Goal: Task Accomplishment & Management: Use online tool/utility

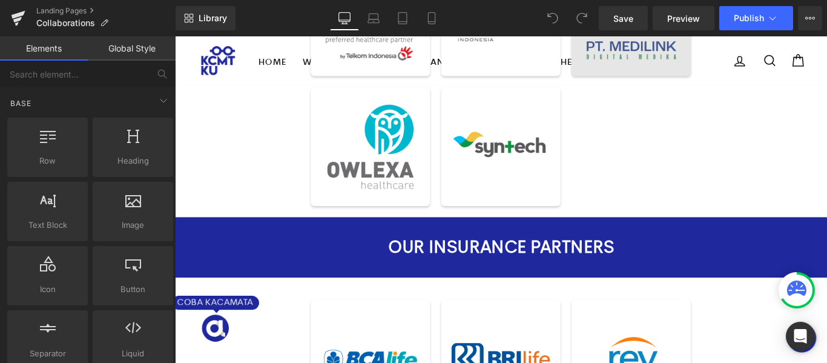
scroll to position [303, 0]
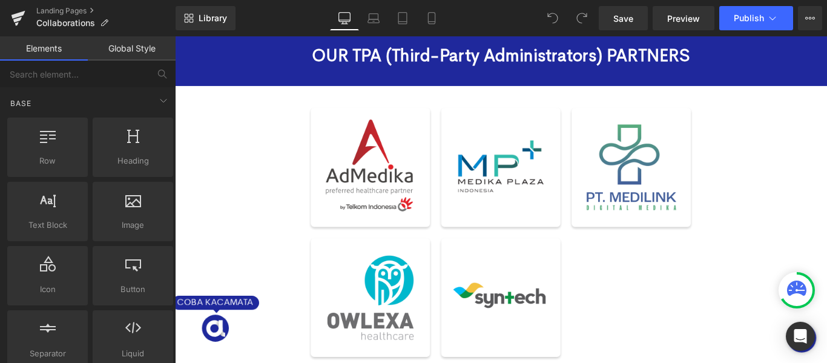
click at [827, 267] on div "OUR TPA (Third-Party Administrators) PARTNERS Heading Image Image Image Image I…" at bounding box center [541, 216] width 733 height 385
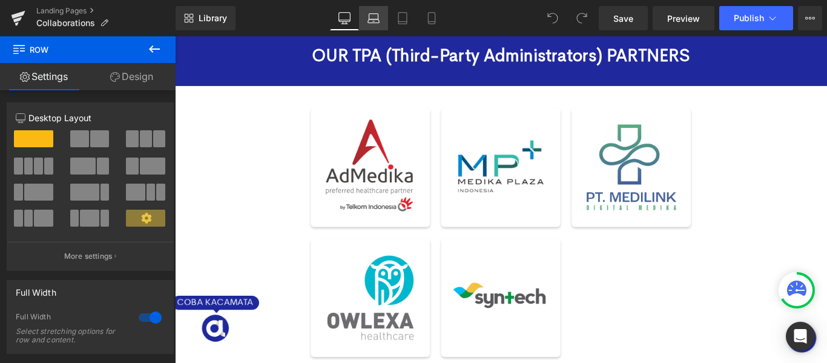
click at [375, 18] on icon at bounding box center [374, 18] width 12 height 12
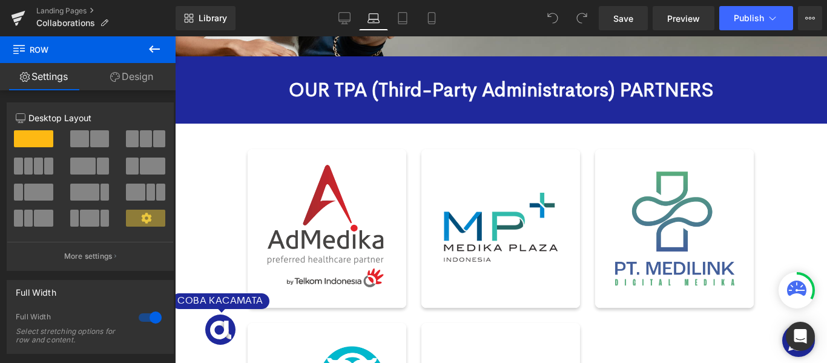
scroll to position [210, 0]
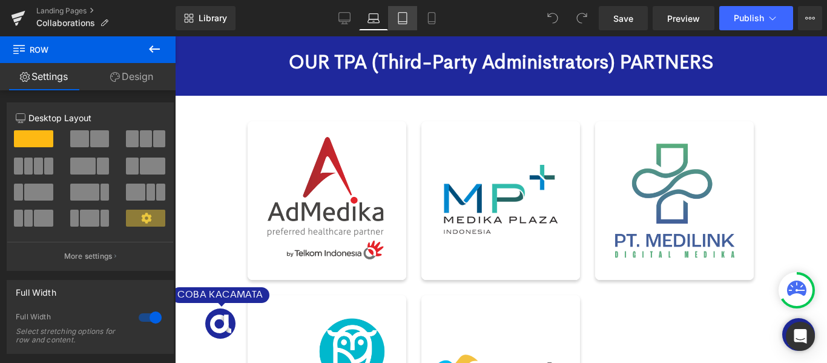
click at [401, 22] on icon at bounding box center [403, 18] width 12 height 12
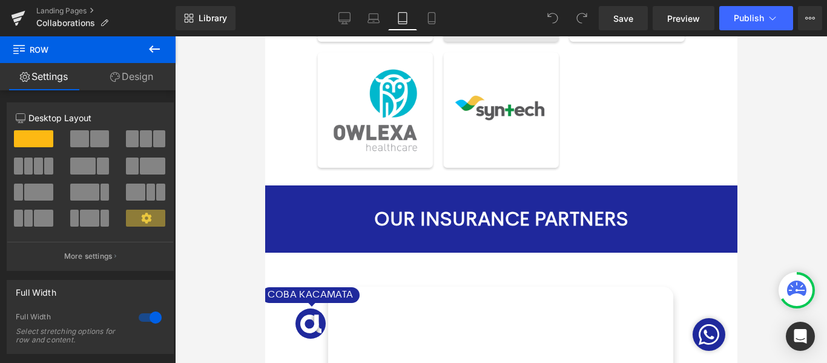
scroll to position [401, 0]
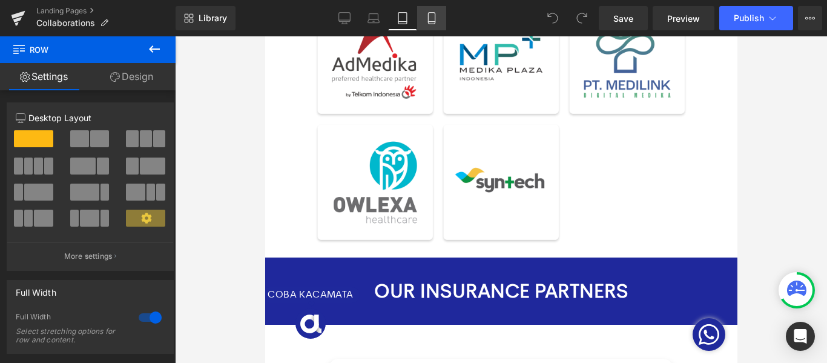
click at [430, 17] on icon at bounding box center [432, 18] width 12 height 12
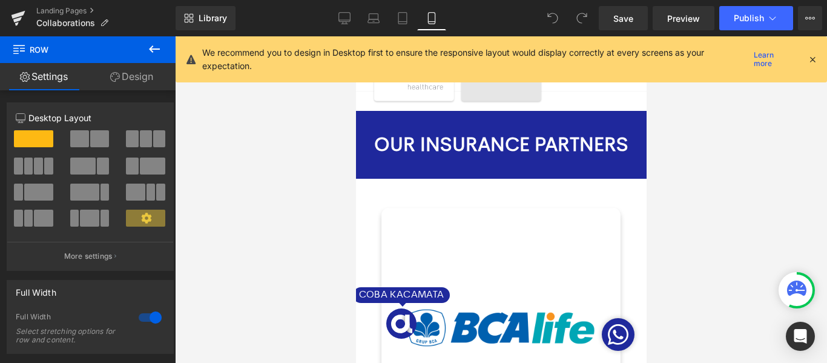
scroll to position [529, 0]
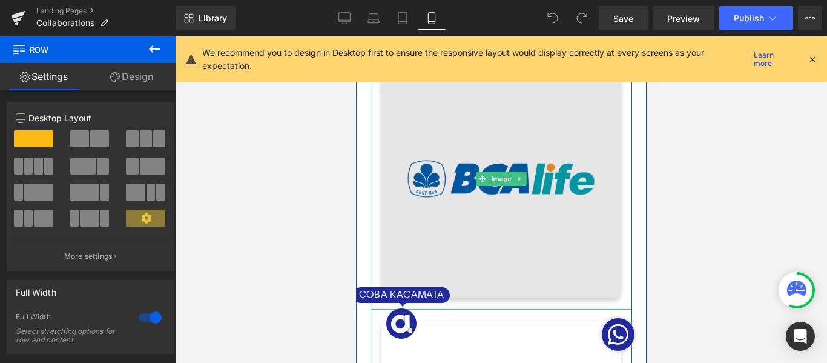
click at [618, 173] on img at bounding box center [501, 179] width 262 height 262
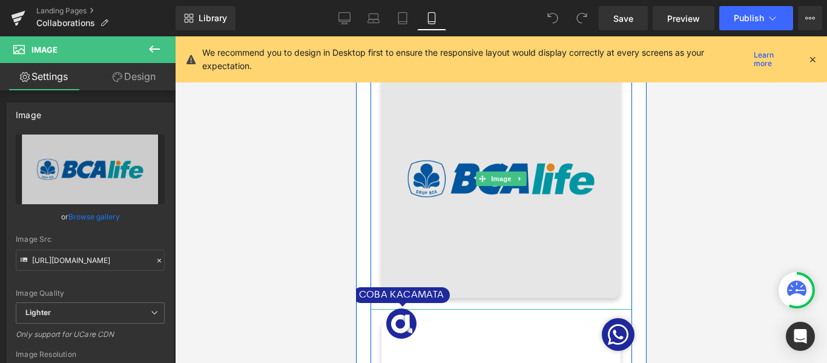
click at [621, 294] on img at bounding box center [501, 179] width 262 height 262
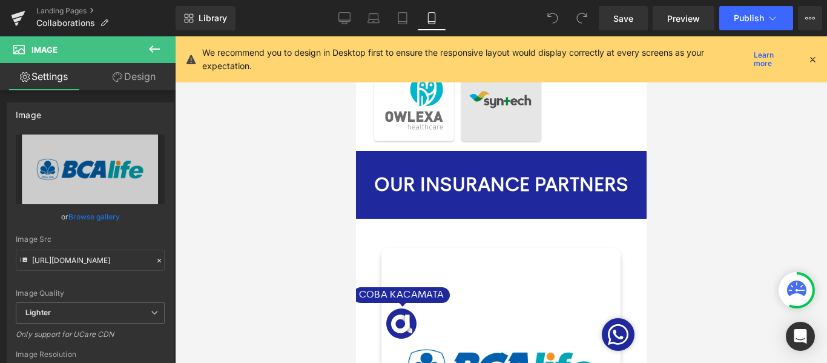
scroll to position [226, 0]
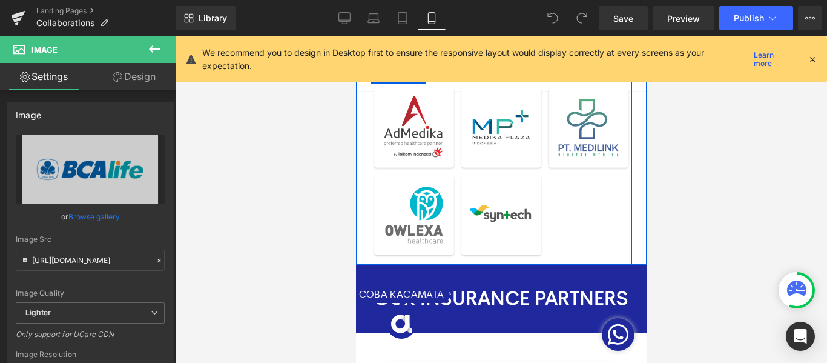
click at [602, 194] on div "Image Image Image Image Image Row" at bounding box center [501, 165] width 262 height 199
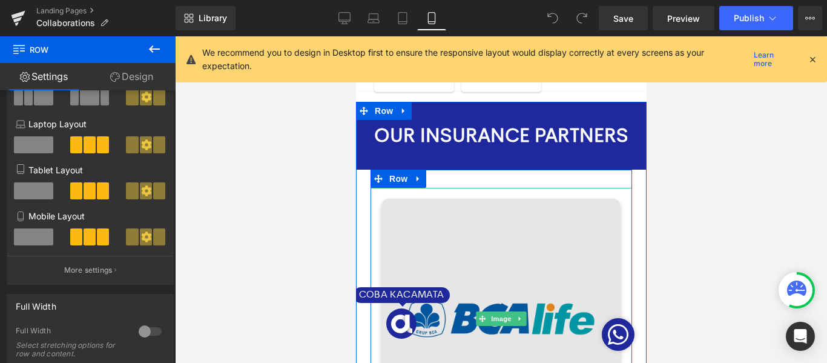
scroll to position [408, 0]
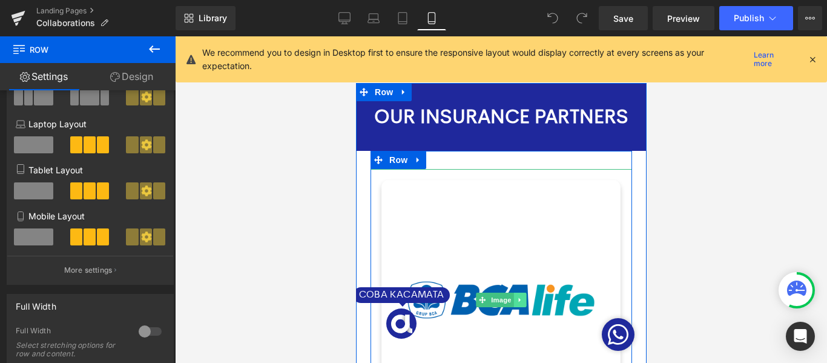
click at [514, 293] on link at bounding box center [520, 300] width 13 height 15
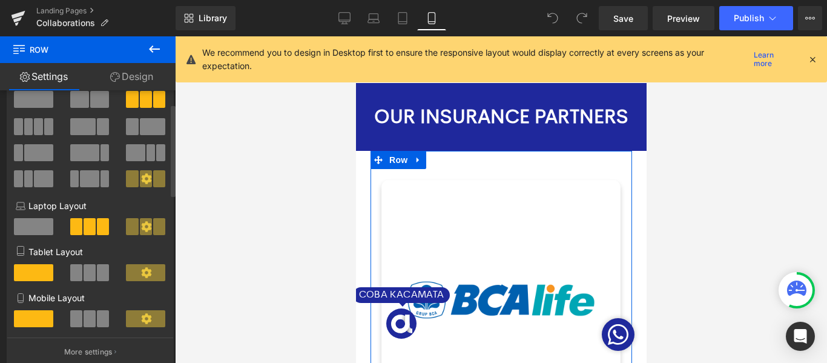
scroll to position [61, 0]
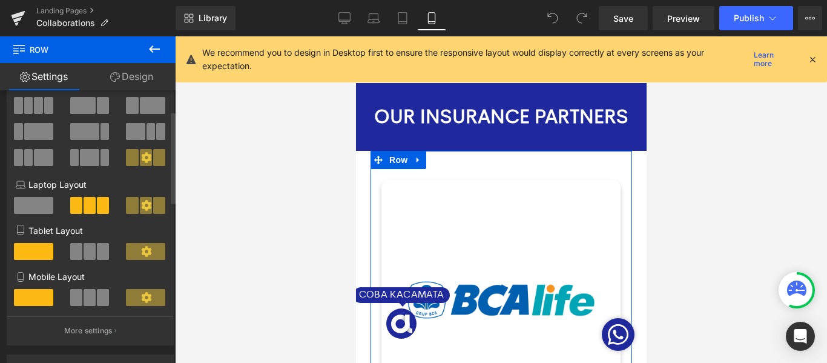
click at [86, 257] on span at bounding box center [90, 251] width 12 height 17
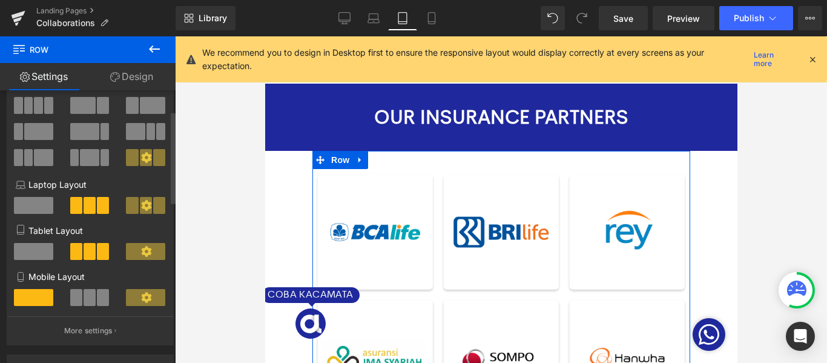
click at [93, 298] on button at bounding box center [90, 297] width 41 height 17
type input "90"
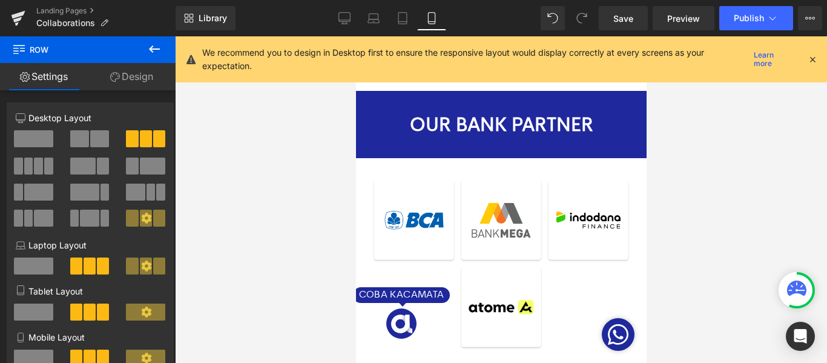
scroll to position [1195, 0]
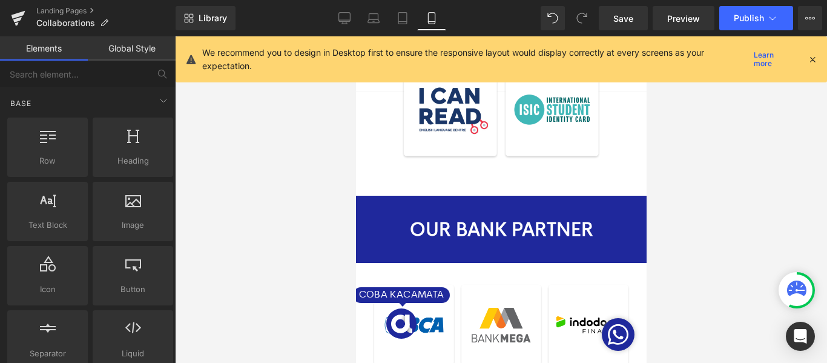
click at [740, 191] on div at bounding box center [501, 199] width 652 height 326
click at [753, 16] on span "Publish" at bounding box center [749, 18] width 30 height 10
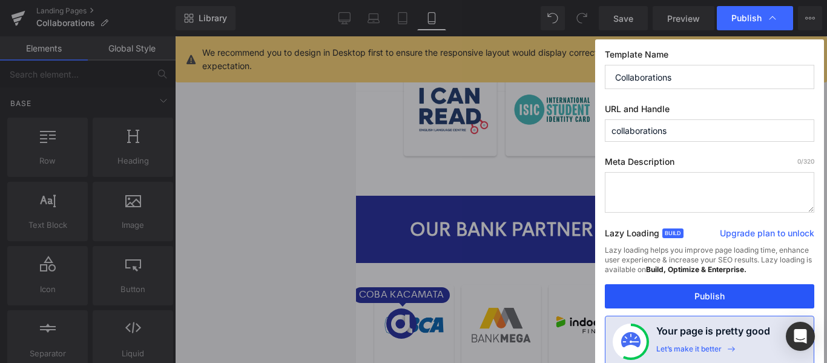
click at [715, 293] on button "Publish" at bounding box center [710, 296] width 210 height 24
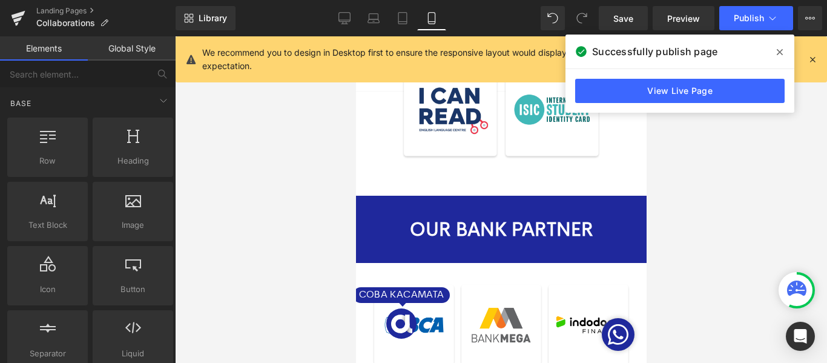
click at [759, 240] on div at bounding box center [501, 199] width 652 height 326
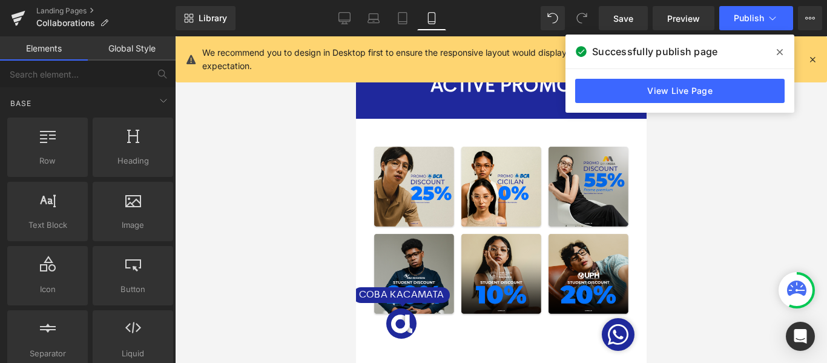
scroll to position [1903, 0]
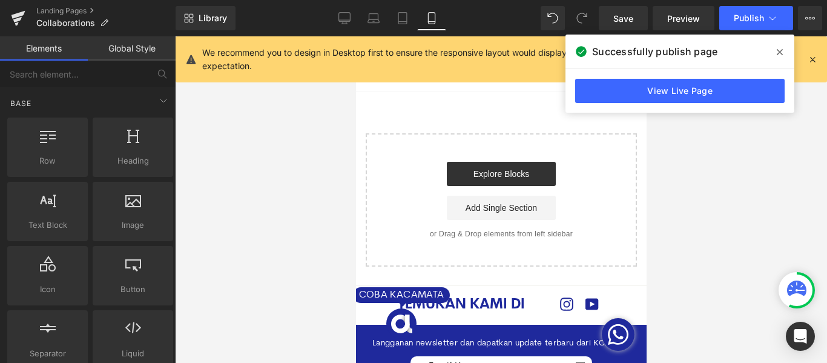
click at [610, 204] on div "Start building your page Explore Blocks Add Single Section or Drag & Drop eleme…" at bounding box center [500, 199] width 269 height 131
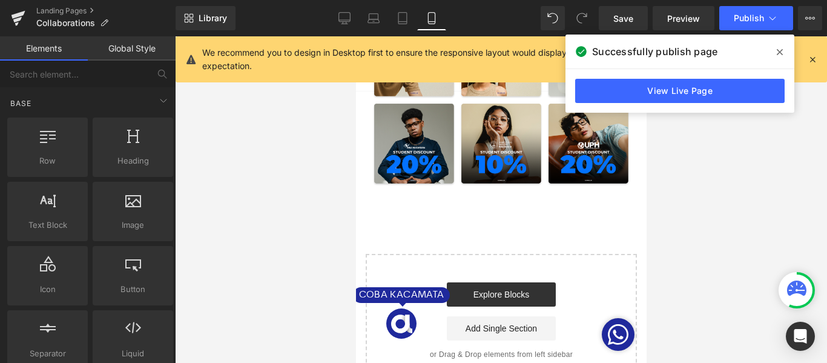
scroll to position [1782, 0]
click at [782, 53] on icon at bounding box center [780, 52] width 6 height 10
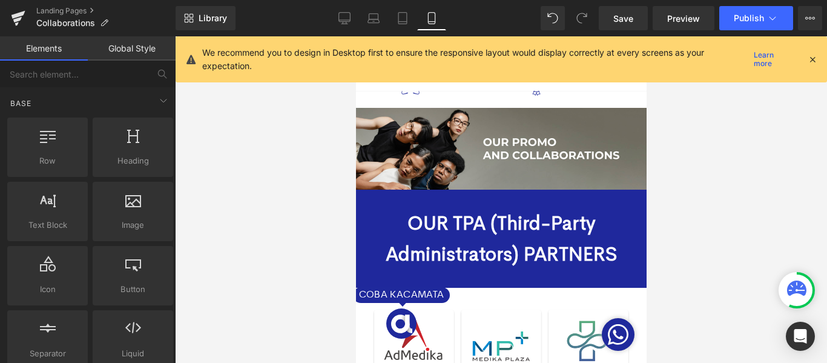
scroll to position [0, 0]
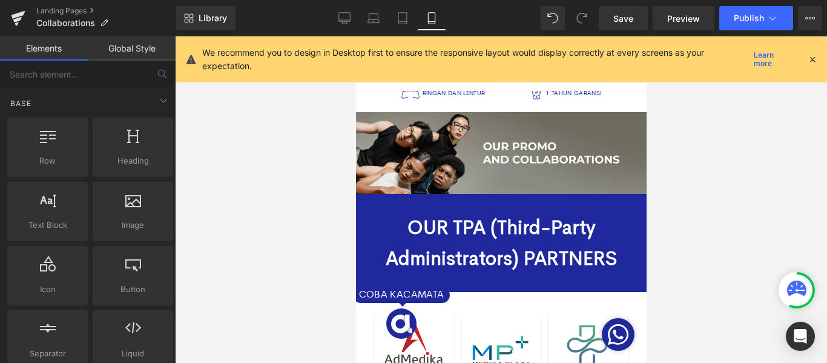
click at [521, 230] on strong "OUR TPA (Third-Party Administrators) PARTNERS" at bounding box center [501, 243] width 232 height 56
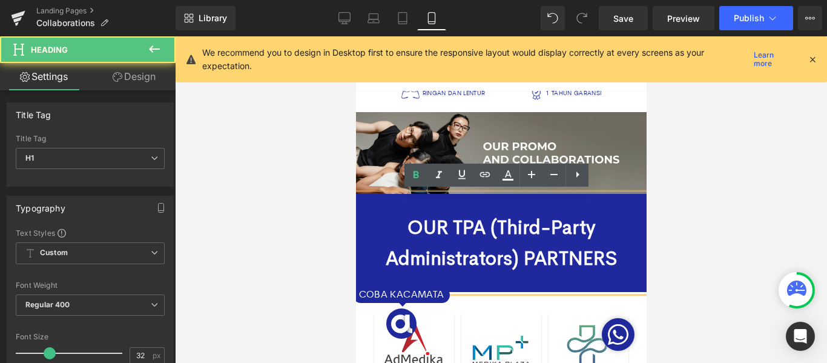
click at [414, 230] on strong "OUR TPA (Third-Party Administrators) PARTNERS" at bounding box center [501, 243] width 232 height 56
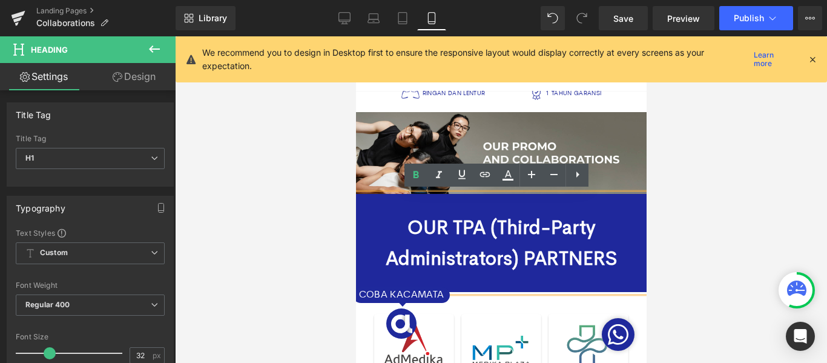
click at [800, 223] on div at bounding box center [501, 199] width 652 height 326
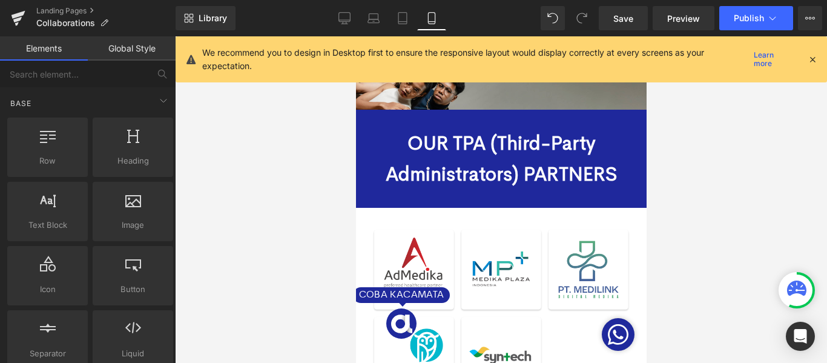
scroll to position [61, 0]
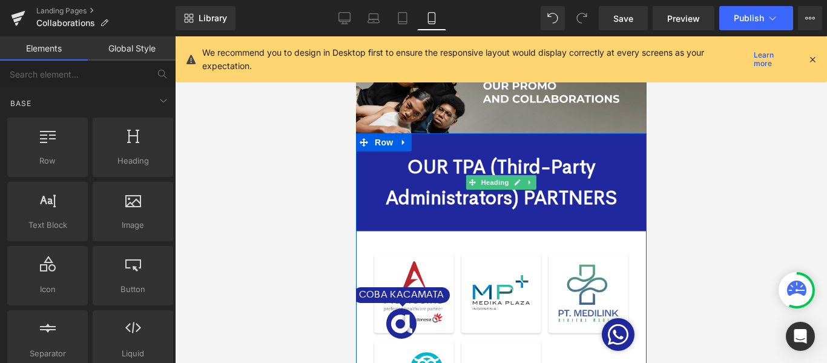
click at [480, 194] on strong "OUR TPA (Third-Party Administrators) PARTNERS" at bounding box center [501, 182] width 232 height 56
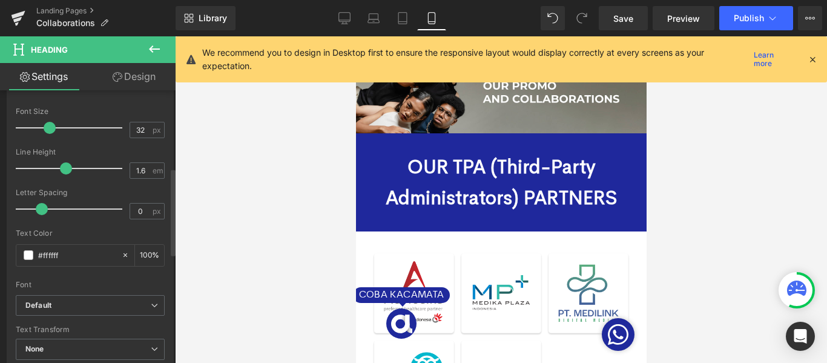
scroll to position [242, 0]
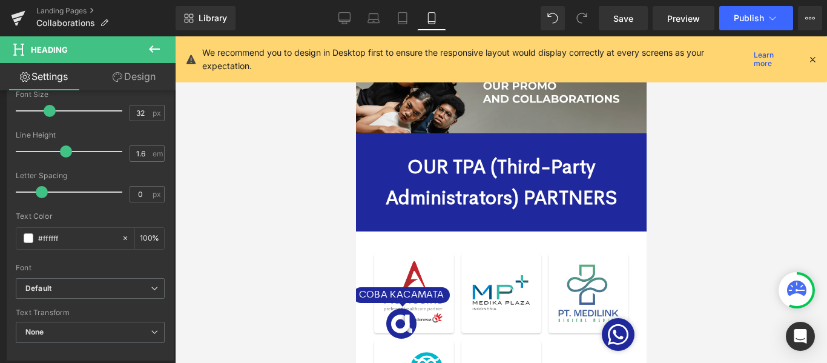
drag, startPoint x: 699, startPoint y: 185, endPoint x: 681, endPoint y: 201, distance: 24.0
click at [699, 185] on div at bounding box center [501, 199] width 652 height 326
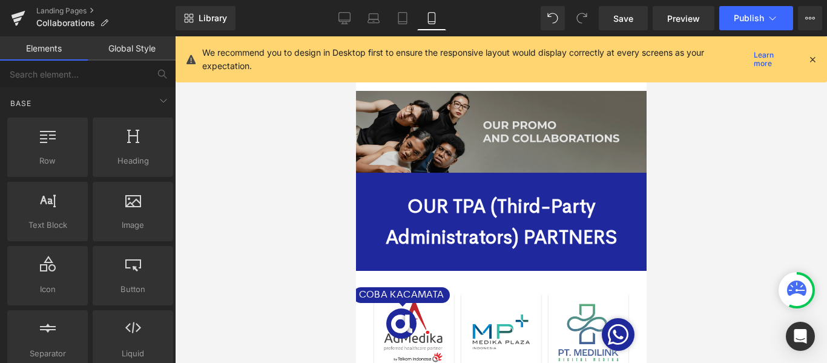
scroll to position [0, 0]
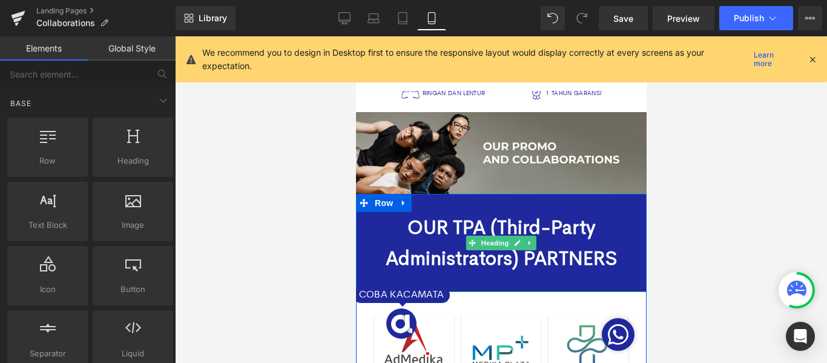
click at [599, 253] on strong "OUR TPA (Third-Party Administrators) PARTNERS" at bounding box center [501, 243] width 232 height 56
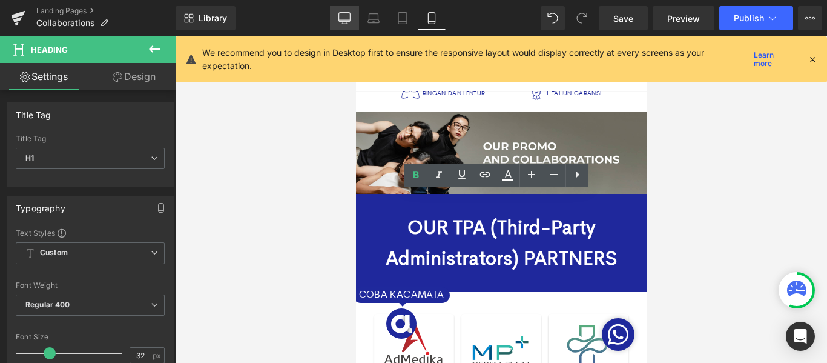
click at [347, 15] on icon at bounding box center [345, 18] width 12 height 12
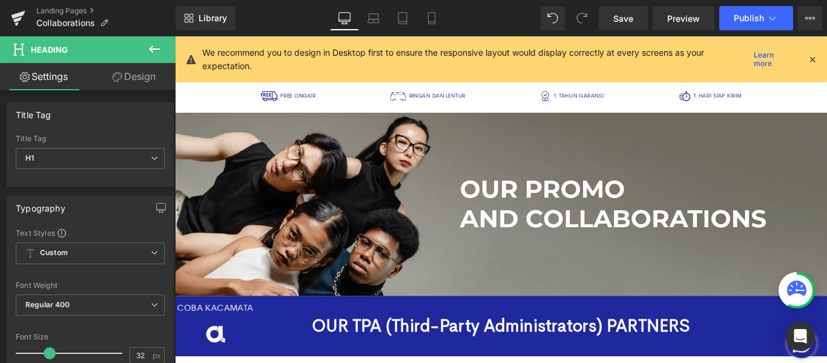
scroll to position [133, 0]
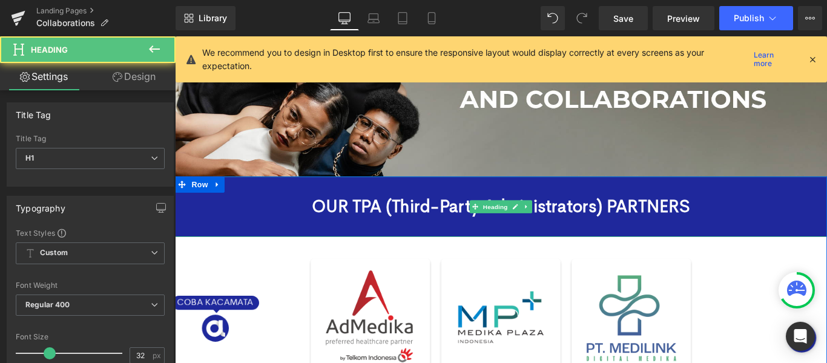
click at [641, 227] on strong "OUR TPA (Third-Party Administrators) PARTNERS" at bounding box center [541, 227] width 425 height 25
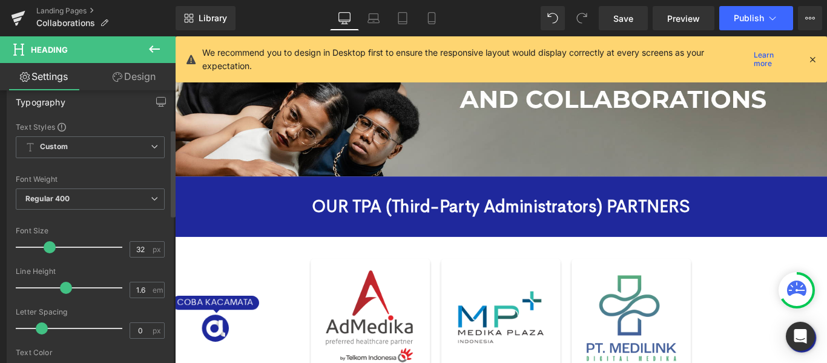
scroll to position [121, 0]
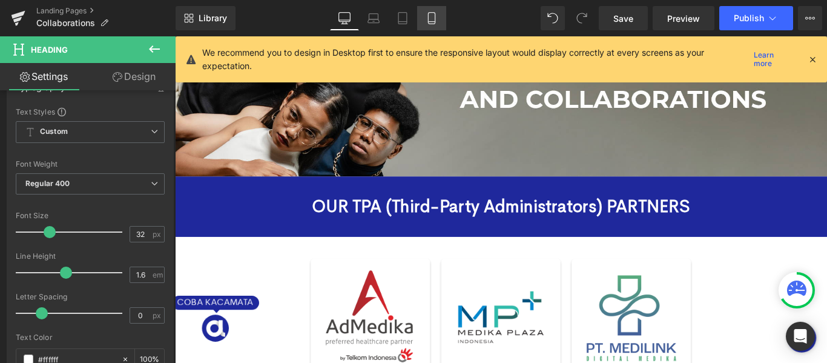
click at [442, 12] on link "Mobile" at bounding box center [431, 18] width 29 height 24
type input "100"
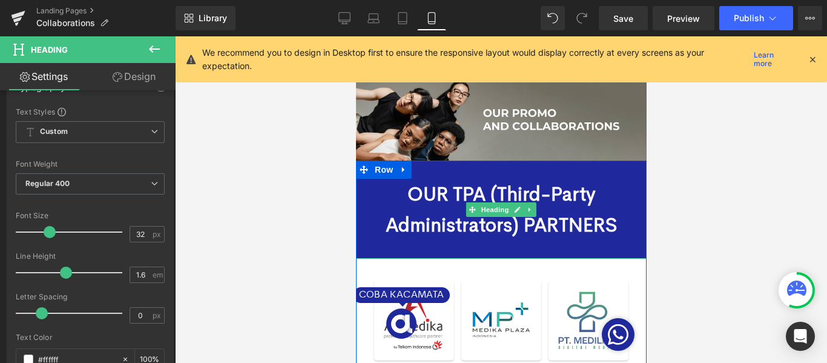
scroll to position [61, 0]
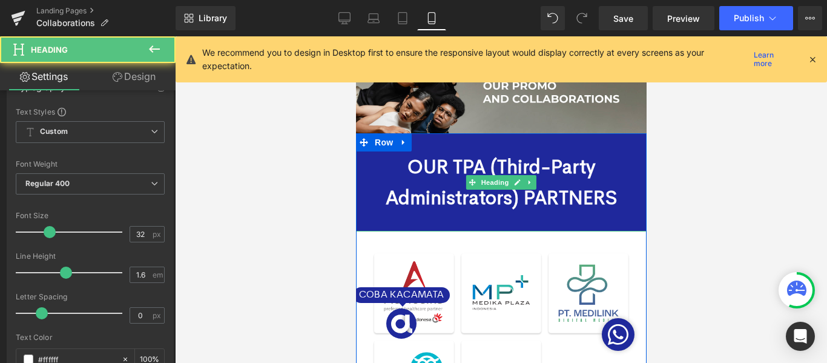
click at [492, 188] on strong "OUR TPA (Third-Party Administrators) PARTNERS" at bounding box center [501, 182] width 232 height 56
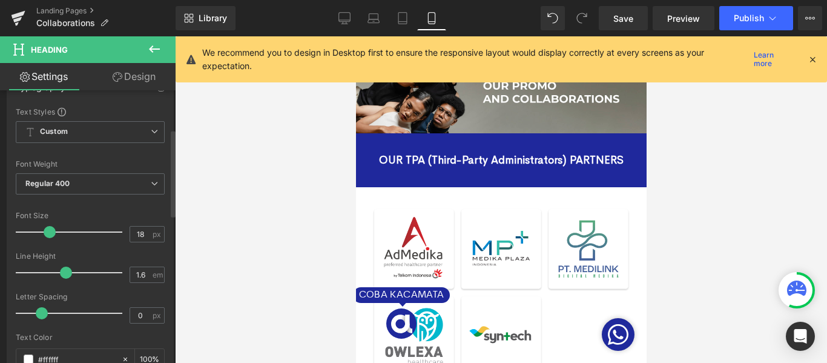
click at [35, 228] on div at bounding box center [72, 232] width 101 height 24
click at [49, 231] on div at bounding box center [72, 232] width 101 height 24
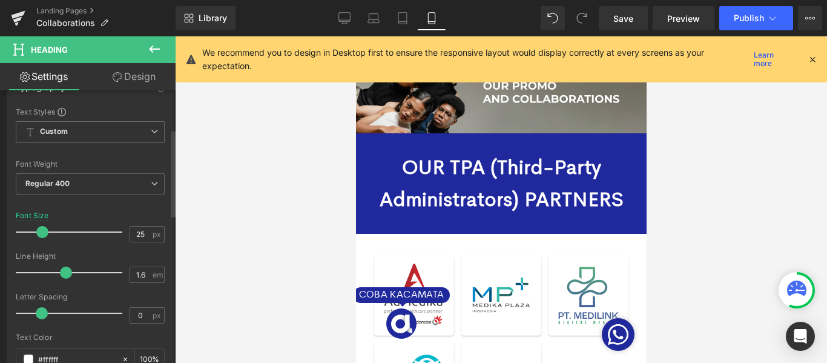
click at [41, 232] on div at bounding box center [72, 232] width 101 height 24
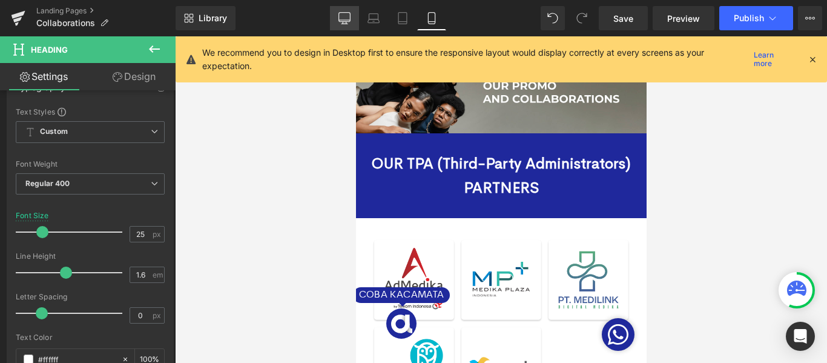
click at [340, 20] on icon at bounding box center [345, 17] width 12 height 9
type input "32"
type input "100"
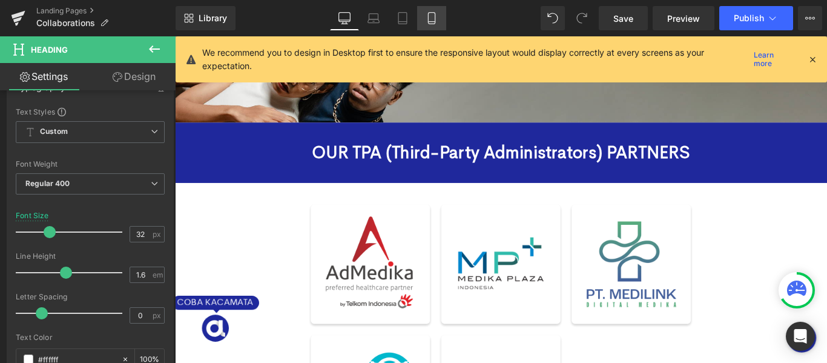
click at [432, 8] on link "Mobile" at bounding box center [431, 18] width 29 height 24
type input "25"
type input "100"
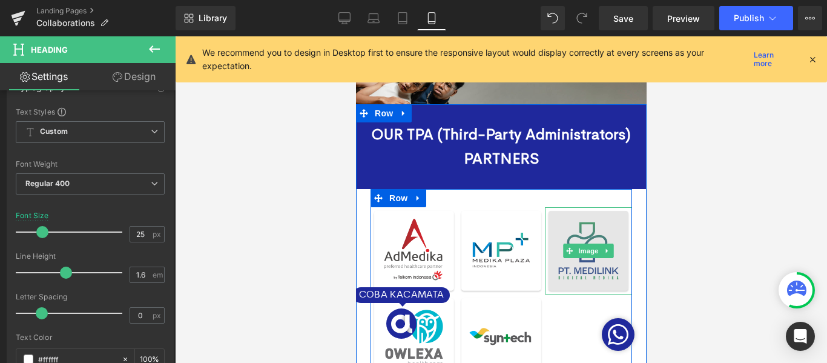
scroll to position [61, 0]
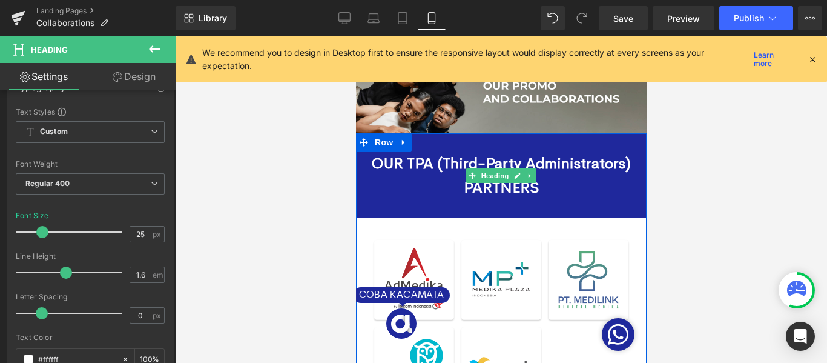
click at [399, 189] on h1 "OUR TPA (Third-Party Administrators) PARTNERS" at bounding box center [501, 175] width 291 height 48
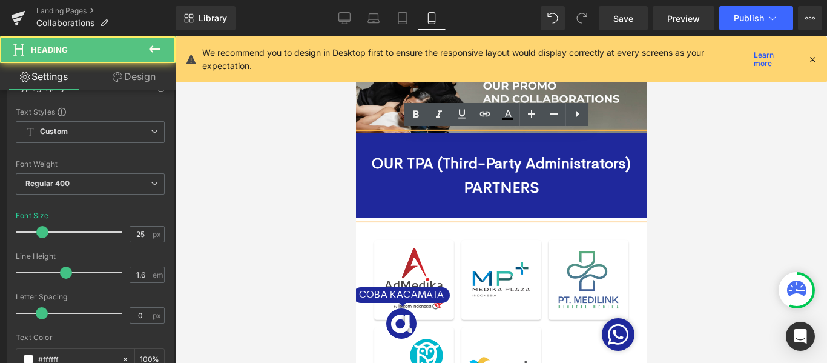
click at [636, 214] on div "OUR TPA (Third-Party Administrators) PARTNERS" at bounding box center [501, 175] width 291 height 85
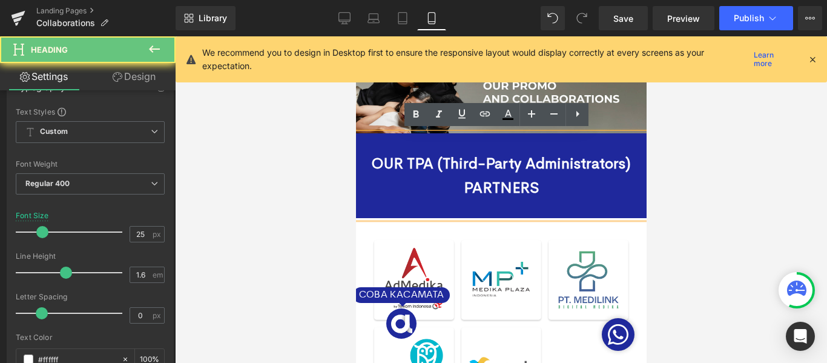
click at [620, 200] on div "OUR TPA (Third-Party Administrators) PARTNERS" at bounding box center [501, 175] width 291 height 85
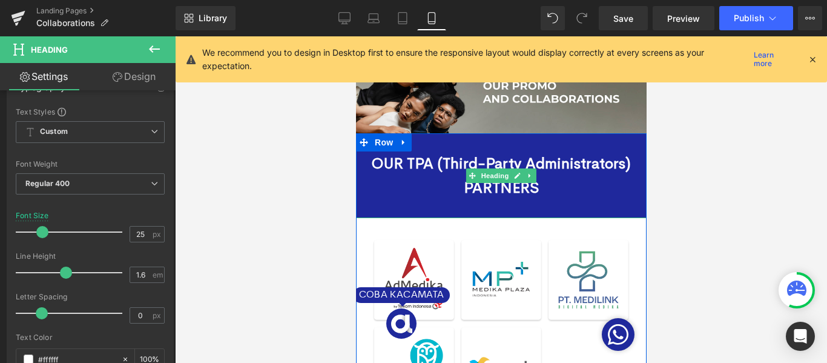
click at [586, 188] on h1 "OUR TPA (Third-Party Administrators) PARTNERS" at bounding box center [501, 175] width 291 height 48
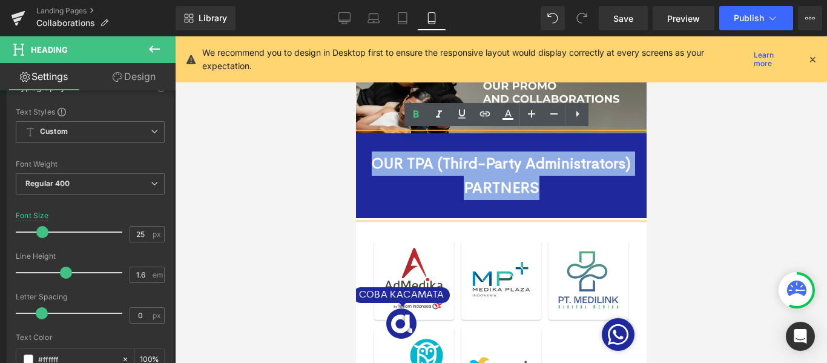
drag, startPoint x: 546, startPoint y: 188, endPoint x: 373, endPoint y: 155, distance: 175.7
click at [373, 155] on h1 "OUR TPA (Third-Party Administrators) PARTNERS" at bounding box center [501, 175] width 291 height 48
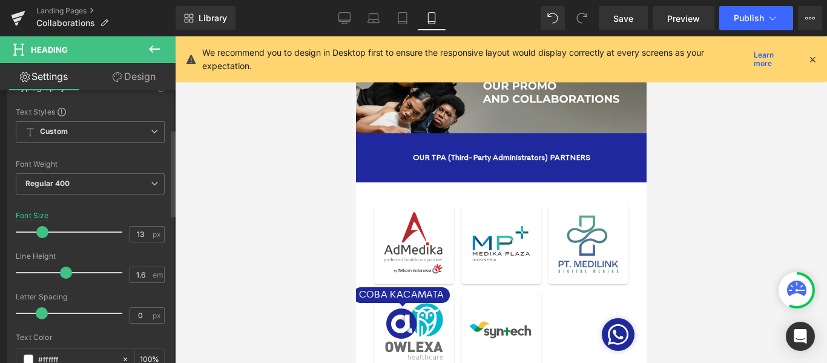
click at [29, 231] on div at bounding box center [72, 232] width 101 height 24
click at [138, 231] on input "13" at bounding box center [140, 234] width 21 height 15
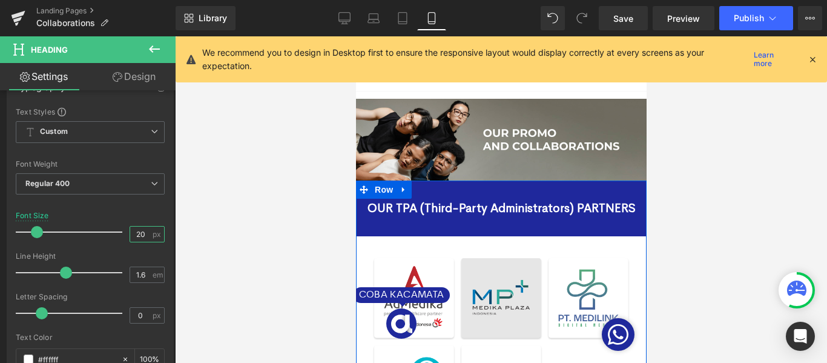
scroll to position [0, 0]
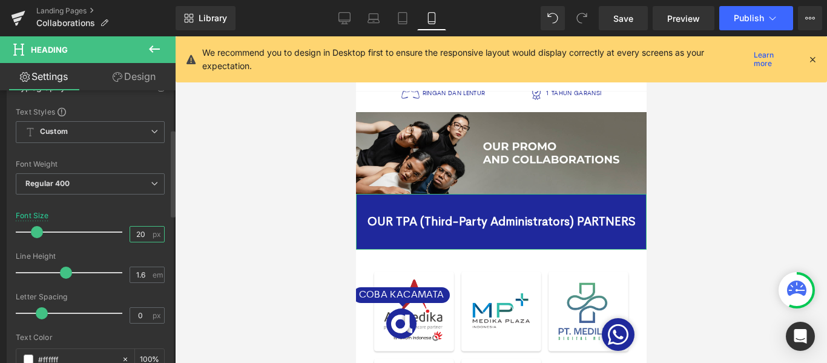
click at [137, 233] on input "20" at bounding box center [140, 234] width 21 height 15
type input "15"
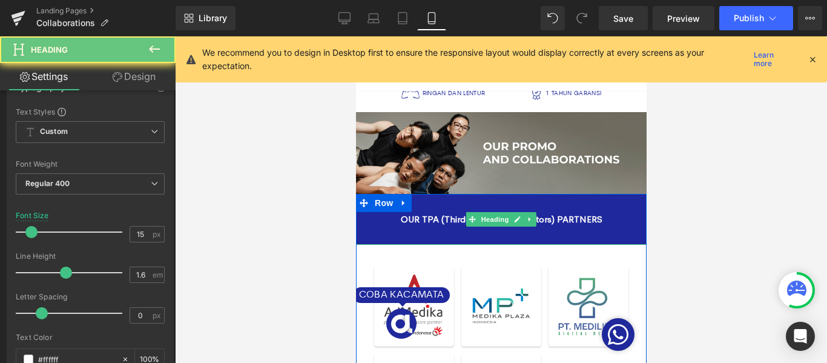
click at [623, 221] on h1 "OUR TPA (Third-Party Administrators) PARTNERS" at bounding box center [501, 219] width 291 height 15
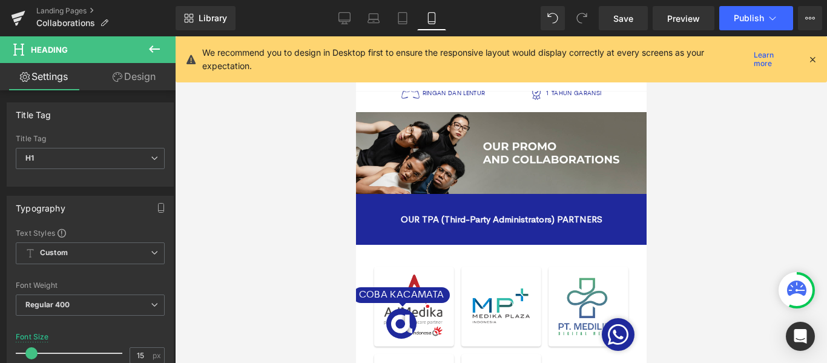
click at [137, 76] on link "Design" at bounding box center [134, 76] width 88 height 27
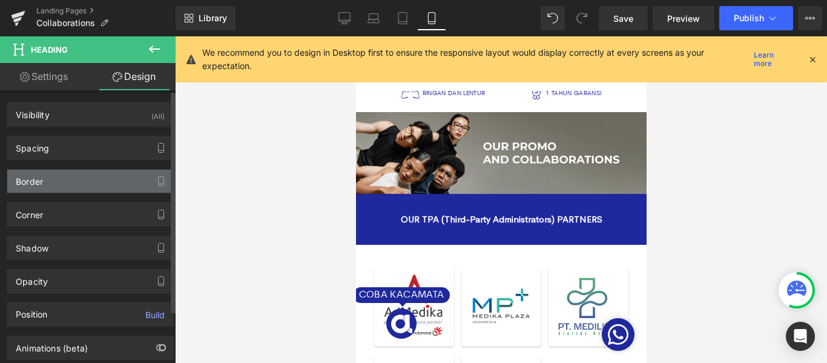
click at [102, 184] on div "Border" at bounding box center [90, 181] width 166 height 23
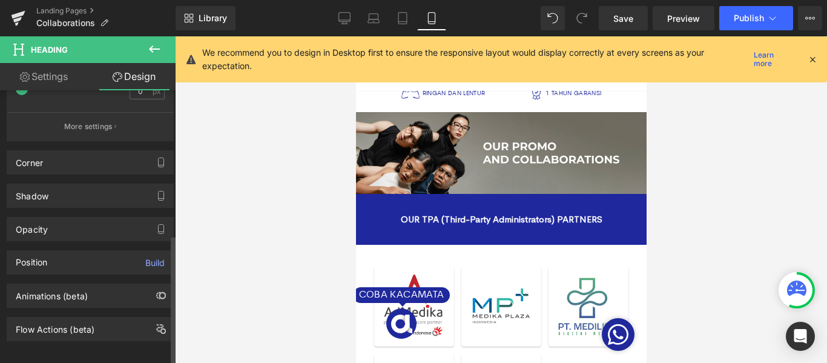
scroll to position [302, 0]
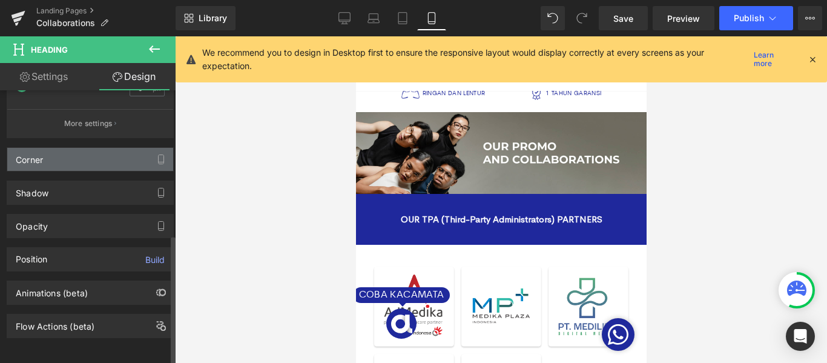
click at [81, 155] on div "Corner" at bounding box center [90, 159] width 166 height 23
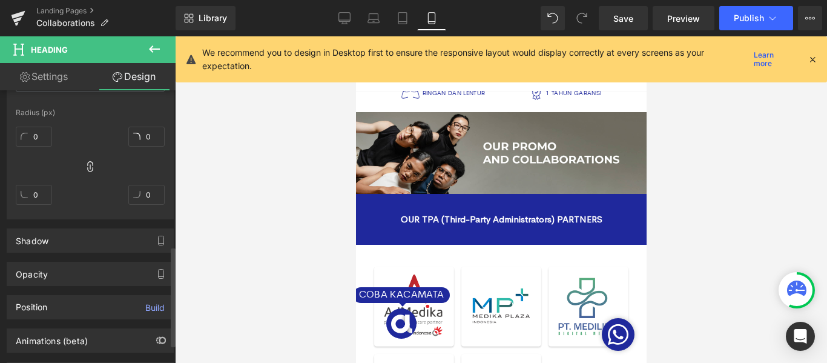
scroll to position [423, 0]
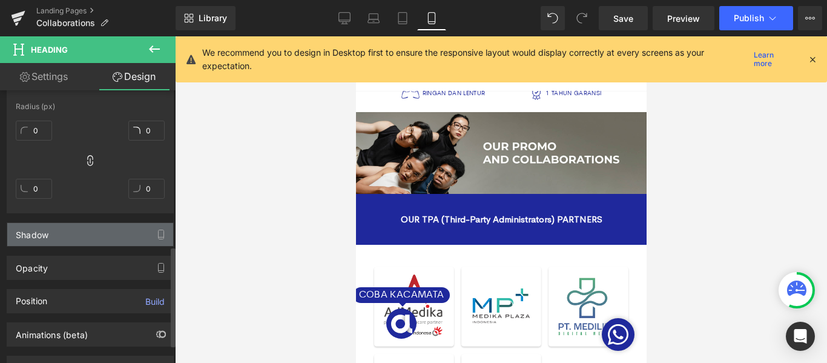
click at [91, 230] on div "Shadow" at bounding box center [90, 234] width 166 height 23
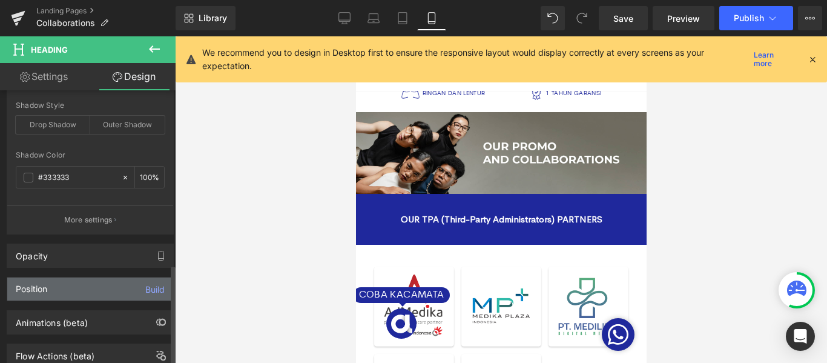
scroll to position [605, 0]
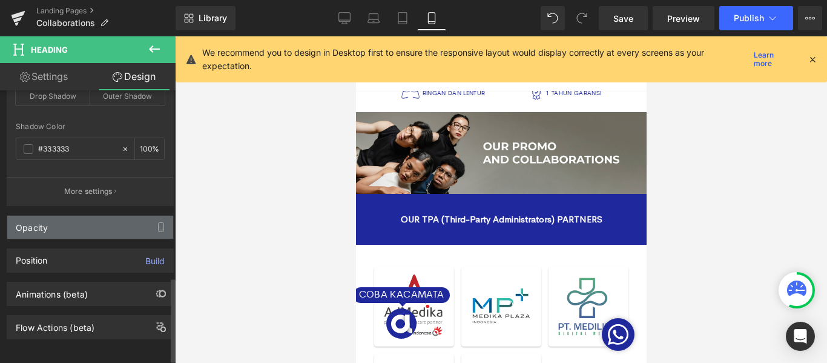
click at [84, 218] on div "Opacity" at bounding box center [90, 227] width 166 height 23
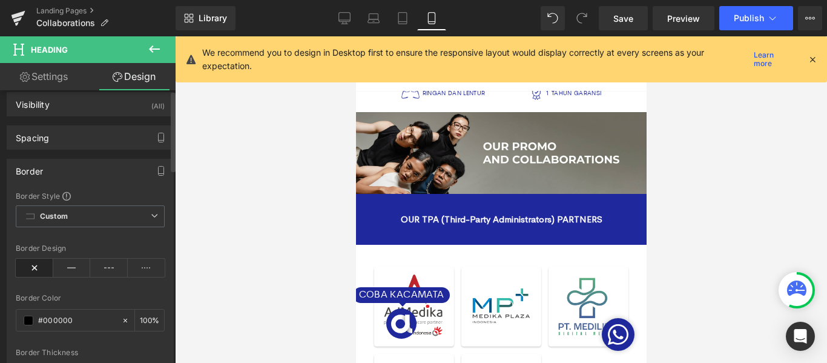
scroll to position [0, 0]
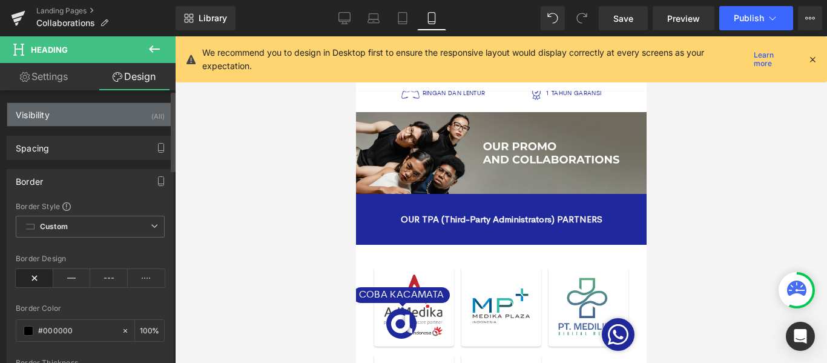
click at [89, 119] on div "Visibility (All)" at bounding box center [90, 114] width 166 height 23
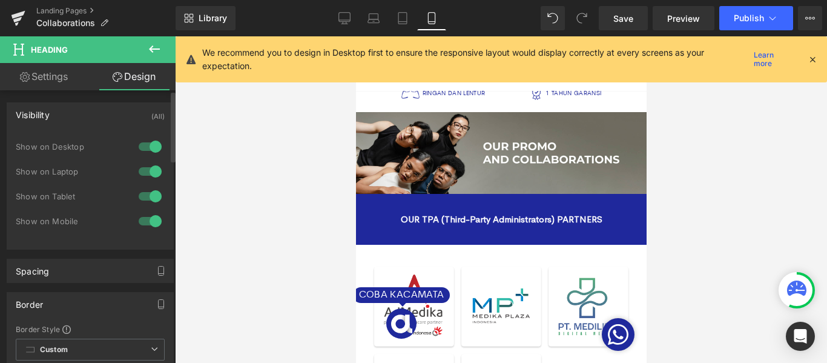
click at [89, 119] on div "Visibility (All)" at bounding box center [90, 114] width 166 height 23
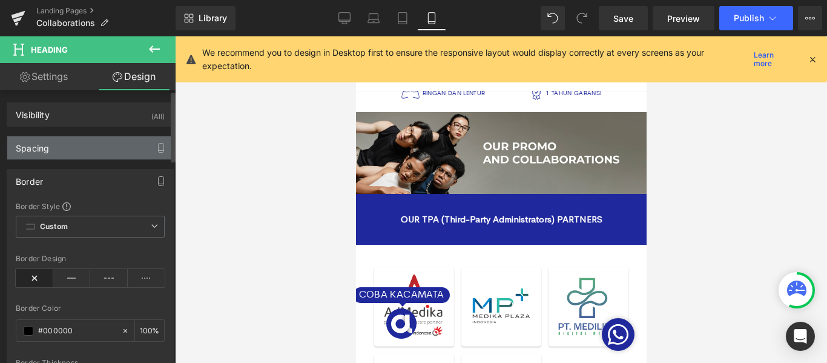
click at [74, 145] on div "Spacing" at bounding box center [90, 147] width 166 height 23
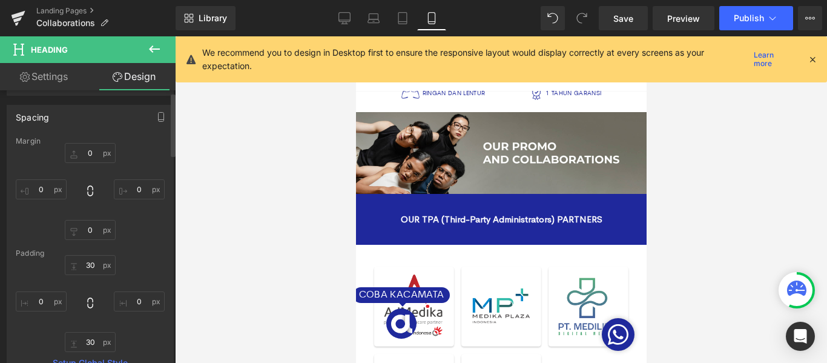
scroll to position [61, 0]
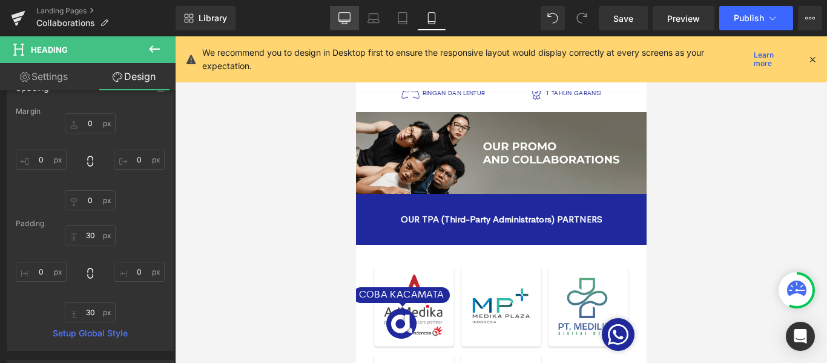
click at [345, 19] on icon at bounding box center [345, 18] width 12 height 12
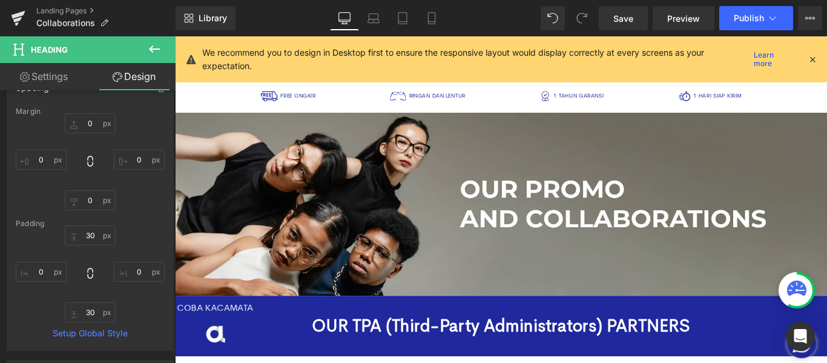
type input "0"
type input "30"
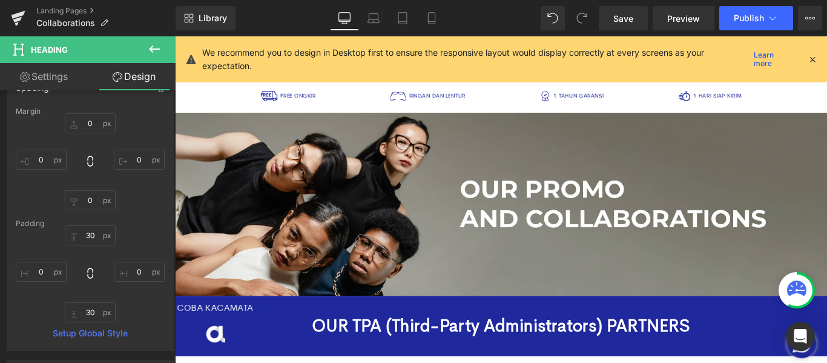
type input "0"
type input "30"
type input "0"
type input "100"
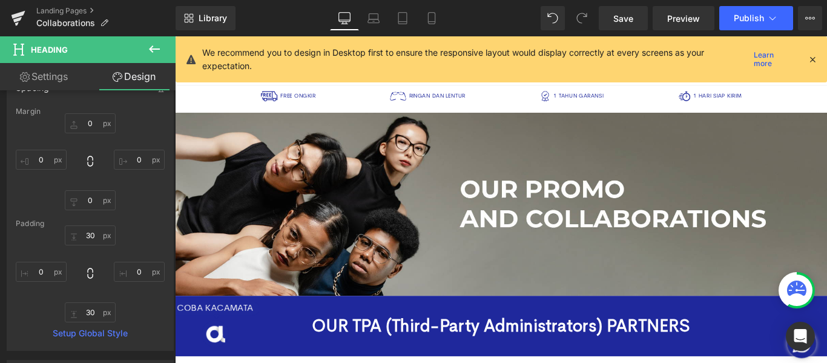
scroll to position [133, 0]
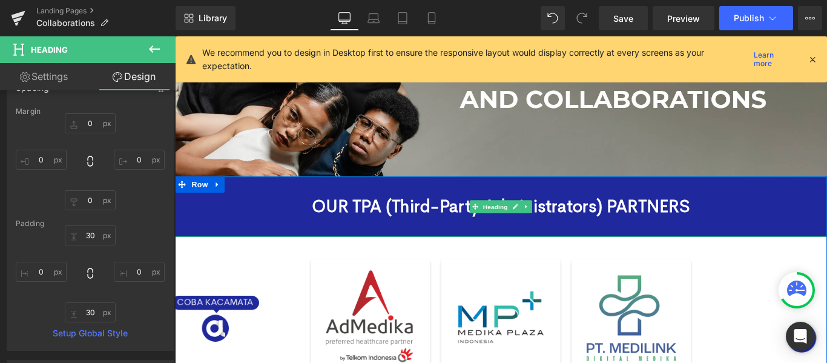
click at [356, 231] on strong "OUR TPA (Third-Party Administrators) PARTNERS" at bounding box center [541, 227] width 425 height 25
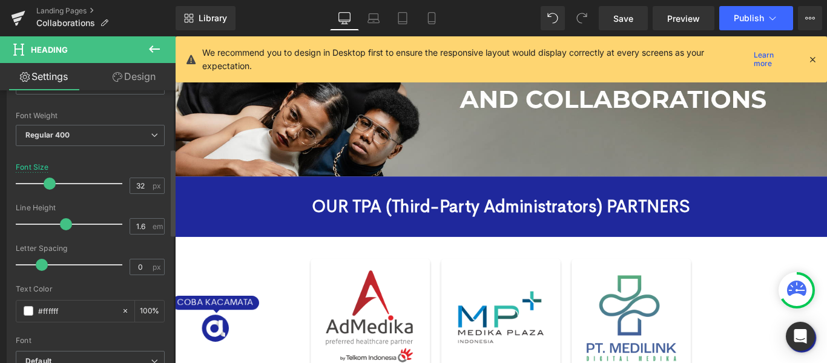
scroll to position [182, 0]
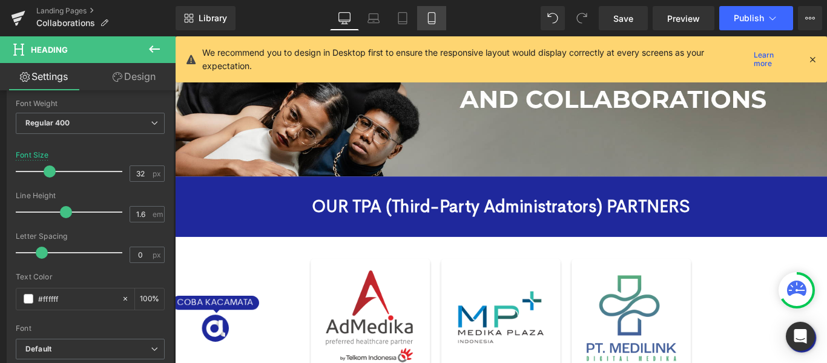
click at [432, 19] on icon at bounding box center [432, 18] width 12 height 12
type input "15"
type input "100"
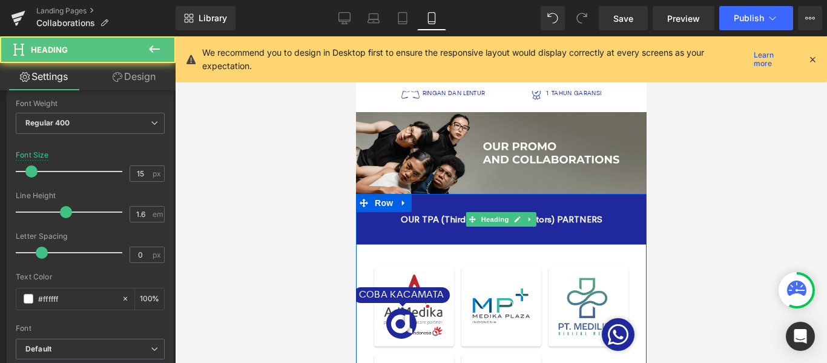
click at [604, 218] on h1 "OUR TPA (Third-Party Administrators) PARTNERS" at bounding box center [501, 219] width 291 height 15
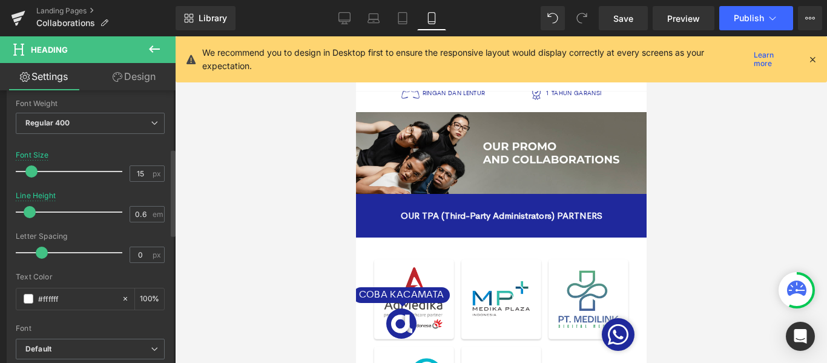
type input "0.5"
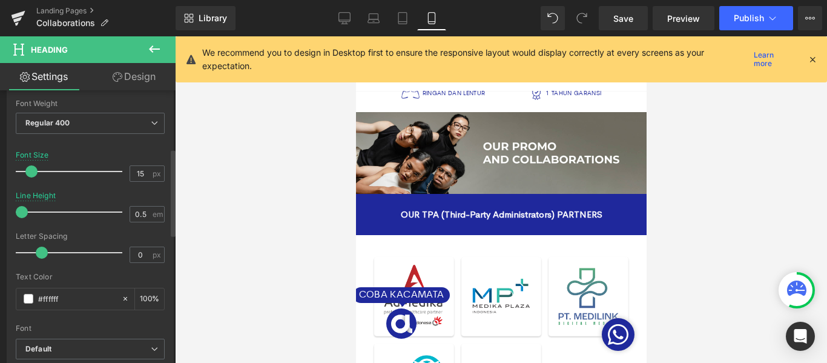
drag, startPoint x: 66, startPoint y: 211, endPoint x: 0, endPoint y: 224, distance: 67.2
click at [0, 224] on div "Typography Text Styles Custom Custom Setup Global Style Custom Setup Global Sty…" at bounding box center [90, 213] width 181 height 416
click at [675, 218] on div at bounding box center [501, 199] width 652 height 326
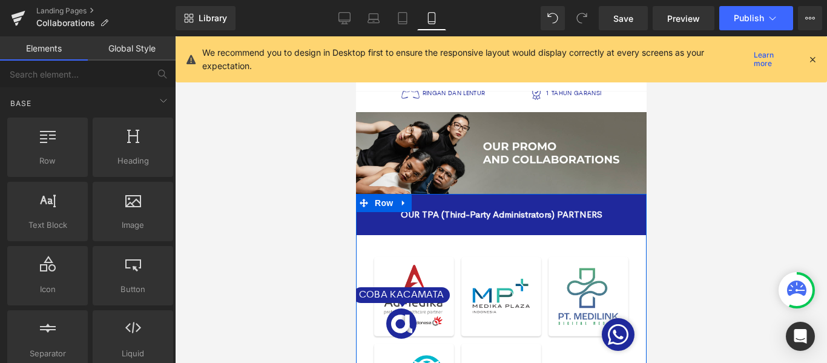
click at [592, 211] on strong "OUR TPA (Third-Party Administrators) PARTNERS" at bounding box center [501, 214] width 202 height 12
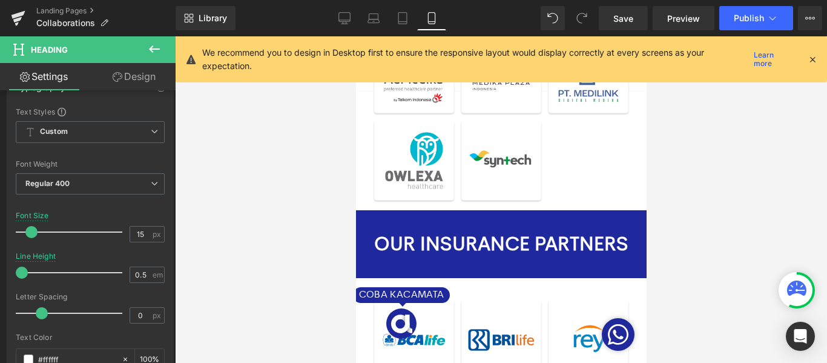
scroll to position [242, 0]
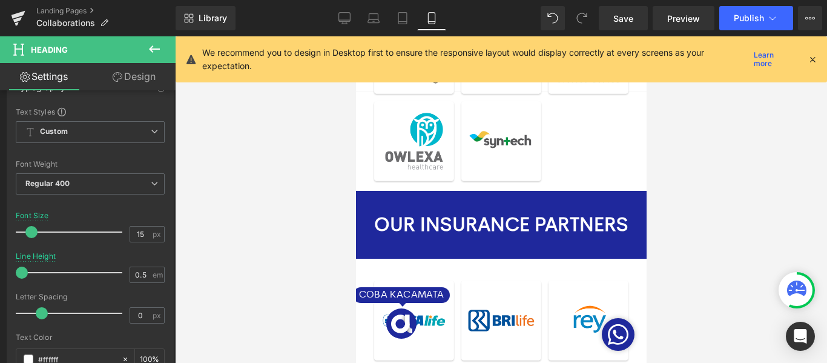
click at [514, 227] on div "OUR INSURANCE PARTNERS Heading" at bounding box center [501, 224] width 291 height 67
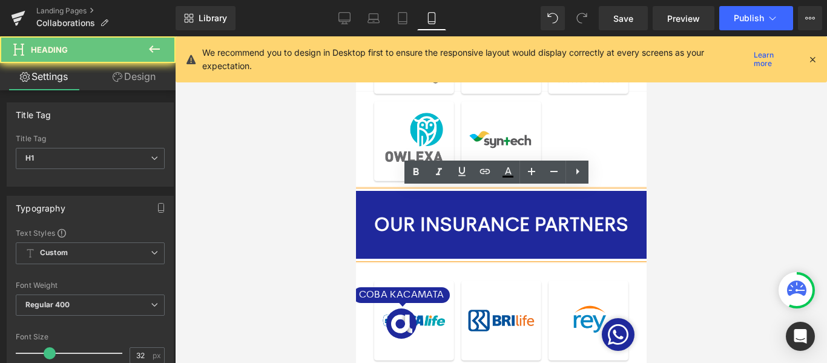
click at [514, 227] on strong "OUR INSURANCE PARTNERS" at bounding box center [501, 224] width 254 height 25
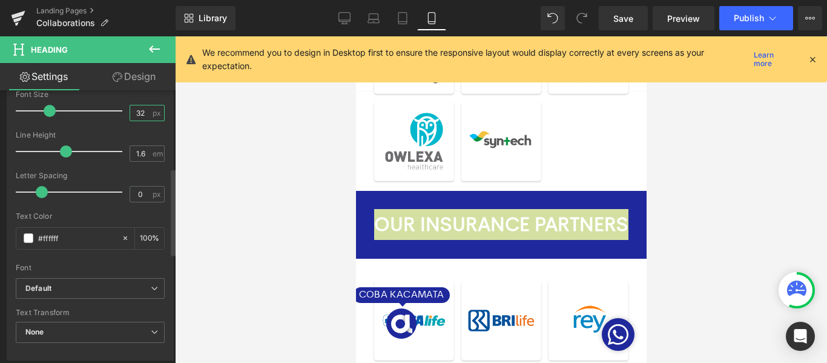
click at [130, 111] on input "32" at bounding box center [140, 112] width 21 height 15
type input "15"
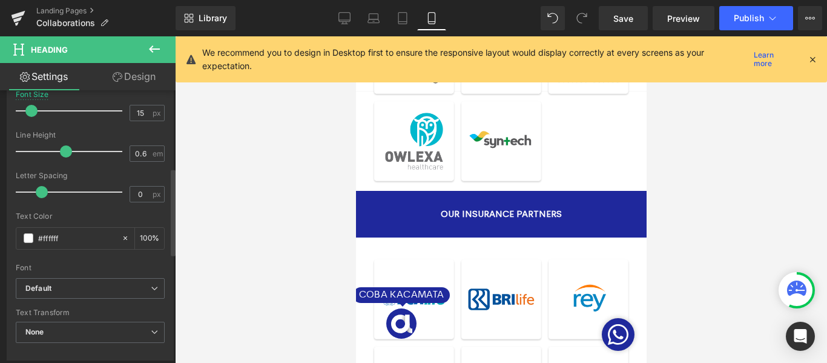
type input "0.5"
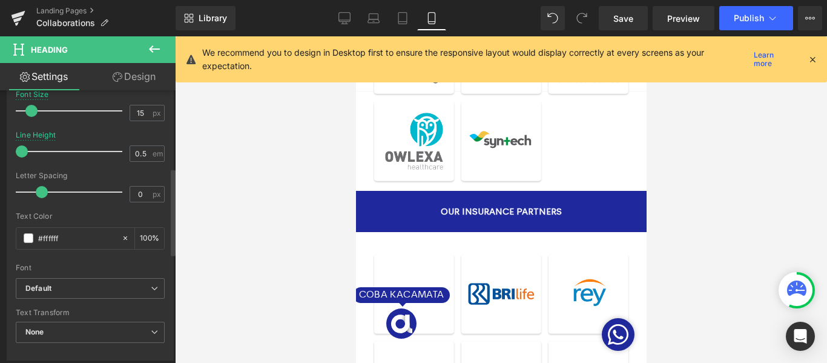
drag, startPoint x: 66, startPoint y: 154, endPoint x: 21, endPoint y: 183, distance: 53.9
click at [0, 160] on div "Typography Text Styles Custom Custom Setup Global Style Custom Setup Global Sty…" at bounding box center [90, 152] width 181 height 416
drag, startPoint x: 41, startPoint y: 193, endPoint x: 59, endPoint y: 193, distance: 17.6
click at [59, 193] on span at bounding box center [60, 192] width 12 height 12
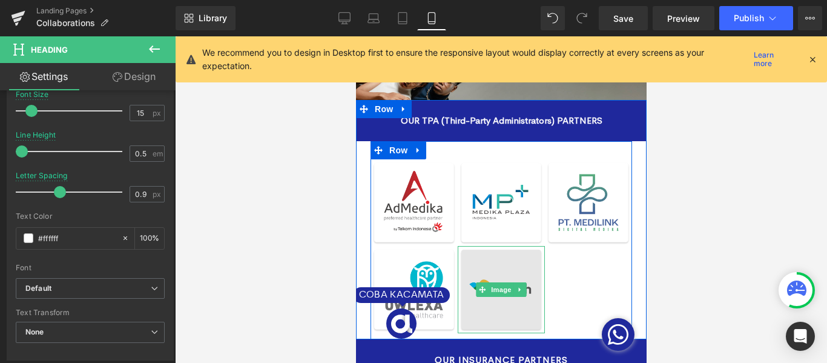
scroll to position [0, 0]
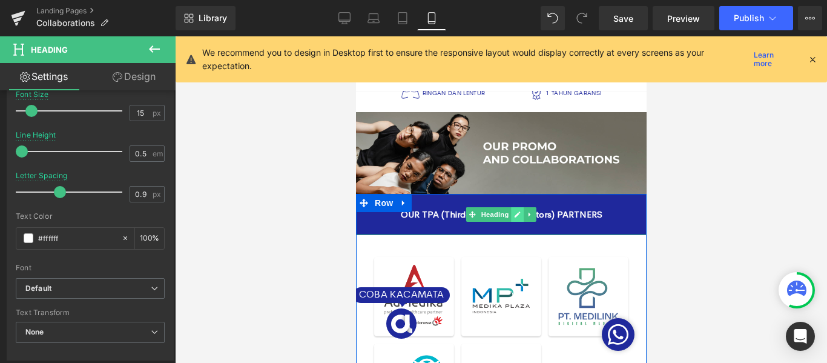
click at [512, 207] on link at bounding box center [517, 214] width 13 height 15
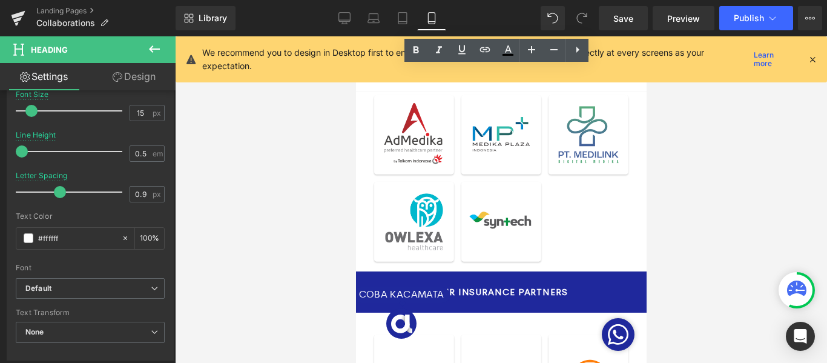
scroll to position [182, 0]
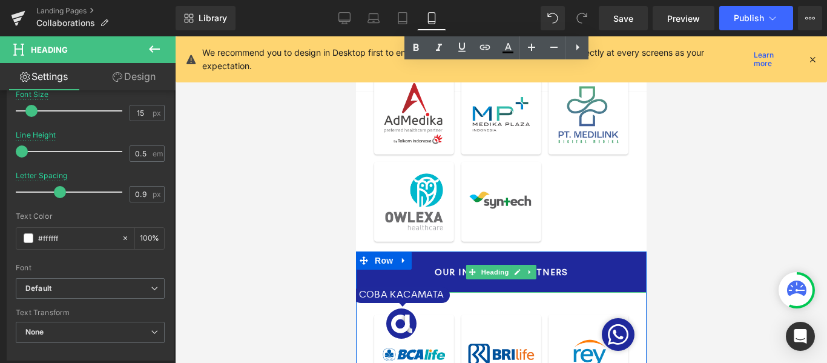
click at [603, 266] on div "OUR INSURANCE PARTNERS" at bounding box center [501, 271] width 291 height 41
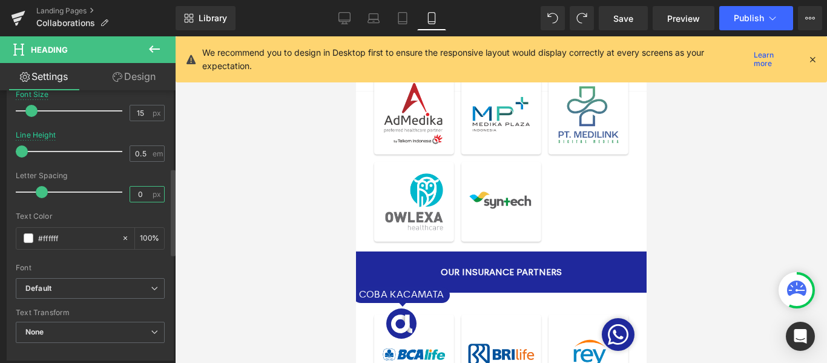
click at [137, 196] on input "0" at bounding box center [140, 194] width 21 height 15
type input "0.9"
drag, startPoint x: 42, startPoint y: 190, endPoint x: 61, endPoint y: 185, distance: 18.8
click at [61, 185] on div at bounding box center [72, 192] width 101 height 24
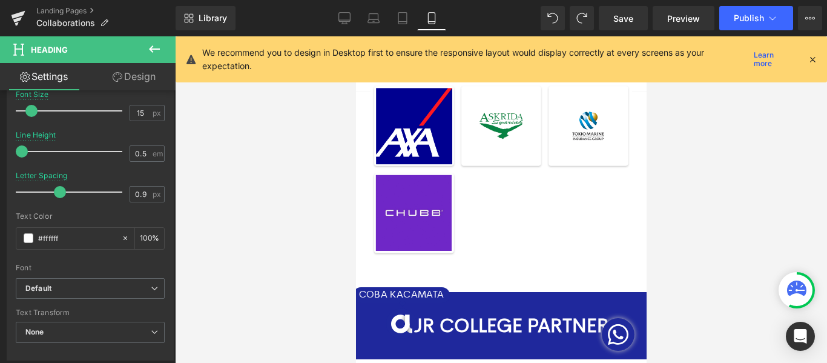
scroll to position [606, 0]
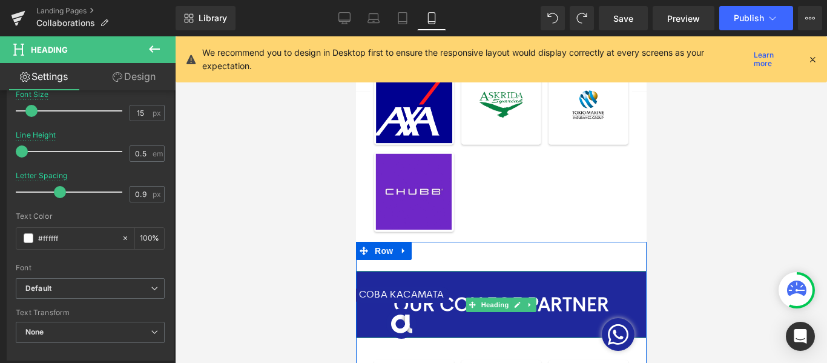
click at [535, 296] on h1 "OUR COLLEGE PARTNER" at bounding box center [501, 304] width 291 height 31
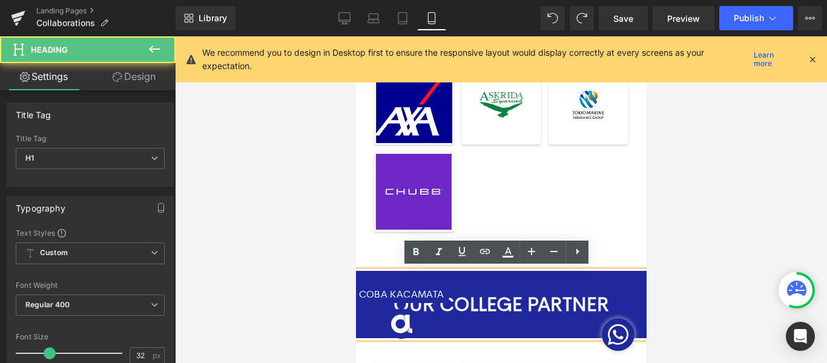
click at [609, 303] on h1 "OUR COLLEGE PARTNER" at bounding box center [501, 304] width 291 height 31
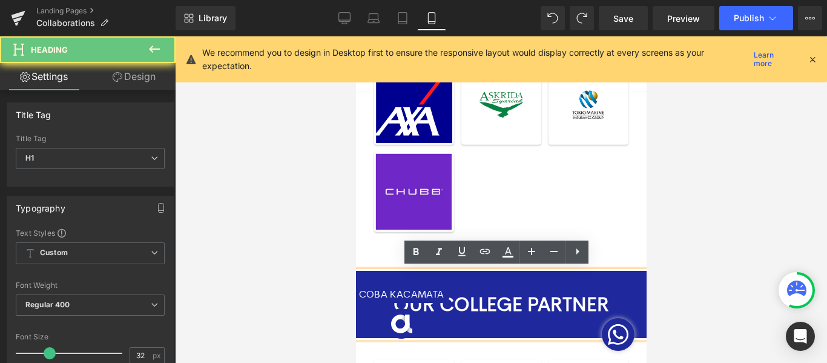
click at [587, 302] on h1 "OUR COLLEGE PARTNER" at bounding box center [501, 304] width 291 height 31
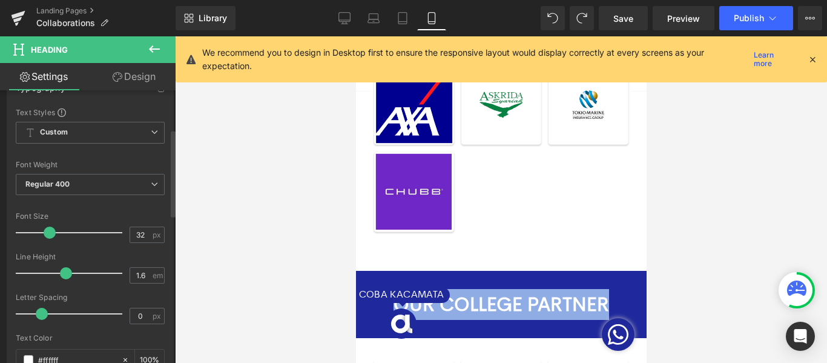
scroll to position [121, 0]
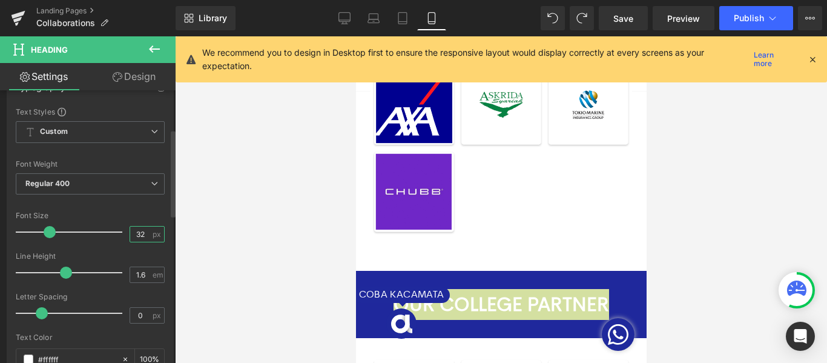
click at [131, 233] on input "32" at bounding box center [140, 234] width 21 height 15
type input "15"
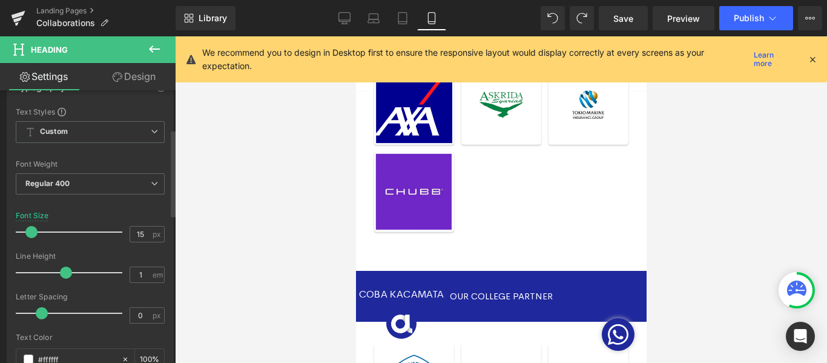
type input "0.5"
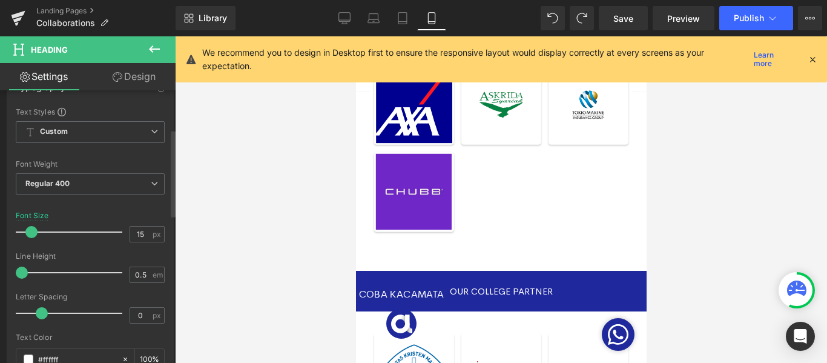
drag, startPoint x: 62, startPoint y: 274, endPoint x: 0, endPoint y: 274, distance: 62.4
click at [0, 274] on div "Typography Text Styles Custom Custom Setup Global Style Custom Setup Global Sty…" at bounding box center [90, 273] width 181 height 416
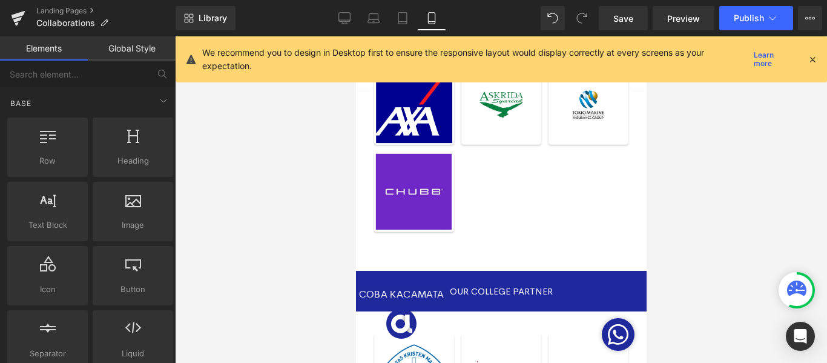
click at [687, 220] on div at bounding box center [501, 199] width 652 height 326
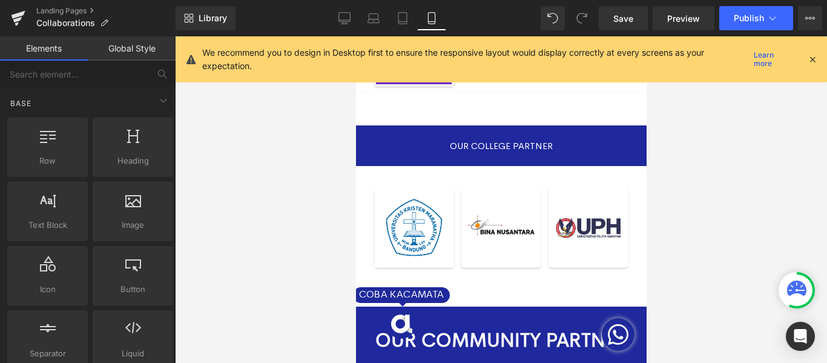
scroll to position [908, 0]
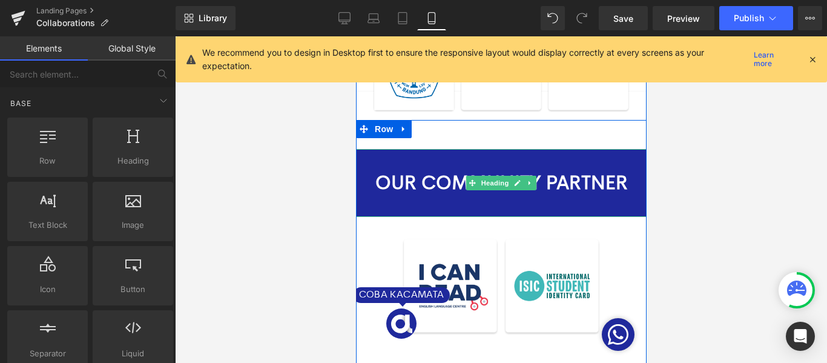
click at [512, 185] on link at bounding box center [517, 183] width 13 height 15
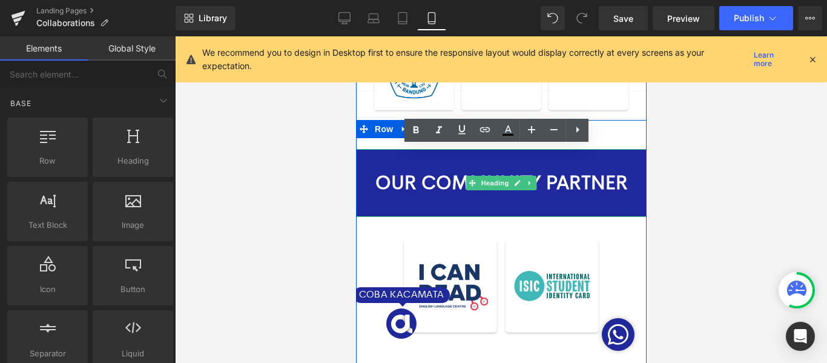
click at [512, 185] on h1 "OUR COMMUNITY PARTNER" at bounding box center [501, 182] width 291 height 31
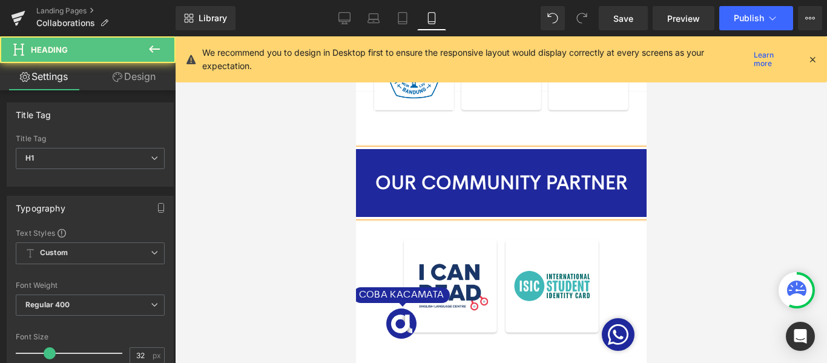
click at [506, 182] on h1 "OUR COMMUNITY PARTNER" at bounding box center [501, 182] width 291 height 31
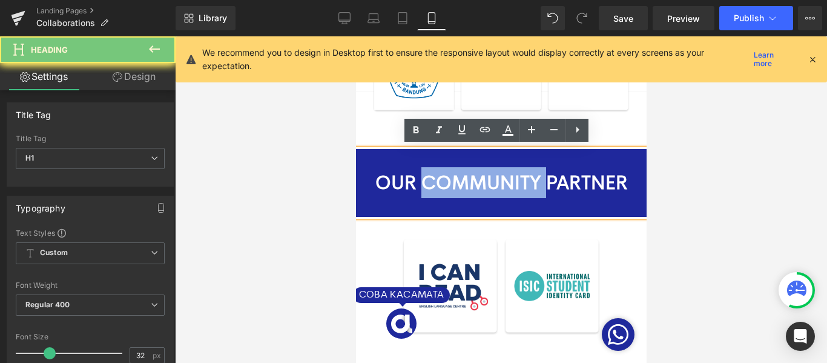
click at [506, 182] on h1 "OUR COMMUNITY PARTNER" at bounding box center [501, 182] width 291 height 31
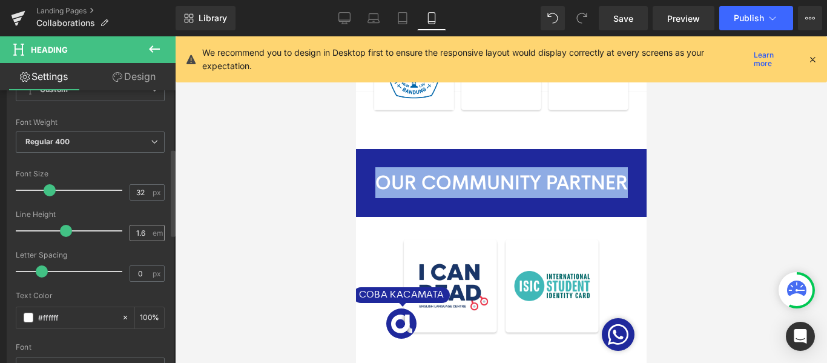
scroll to position [182, 0]
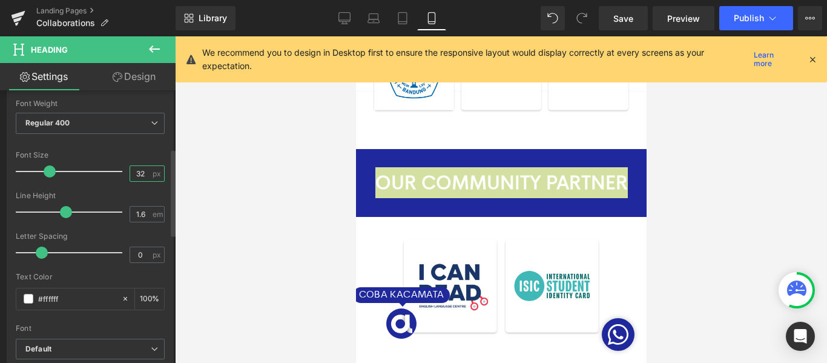
click at [131, 177] on input "32" at bounding box center [140, 173] width 21 height 15
type input "15"
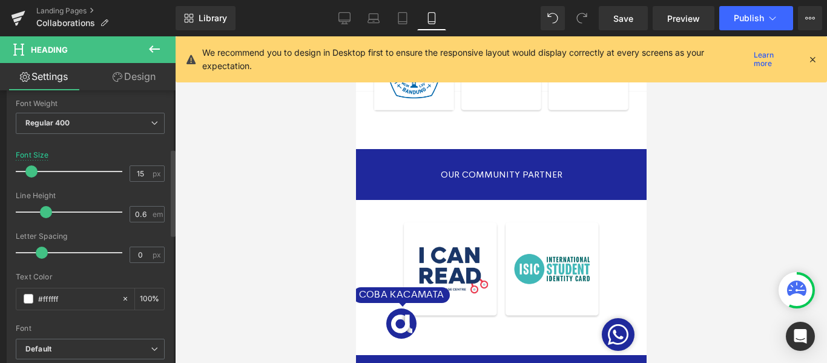
type input "0.5"
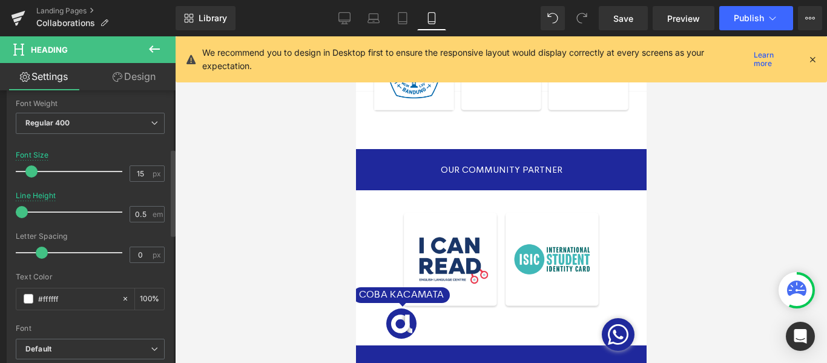
drag, startPoint x: 64, startPoint y: 212, endPoint x: 0, endPoint y: 214, distance: 64.2
click at [0, 214] on div "Typography Text Styles Custom Custom Setup Global Style Custom Setup Global Sty…" at bounding box center [90, 213] width 181 height 416
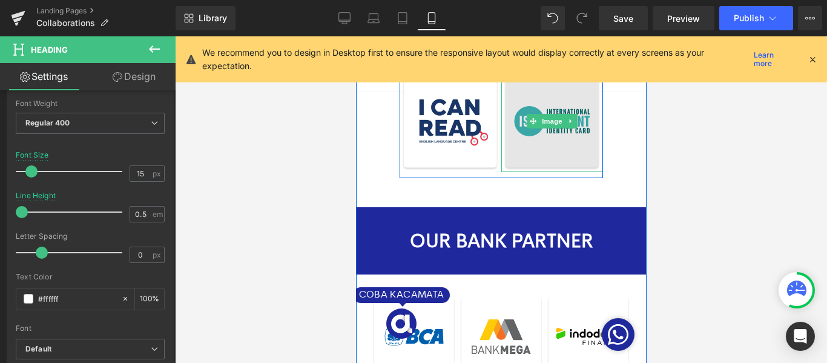
scroll to position [1090, 0]
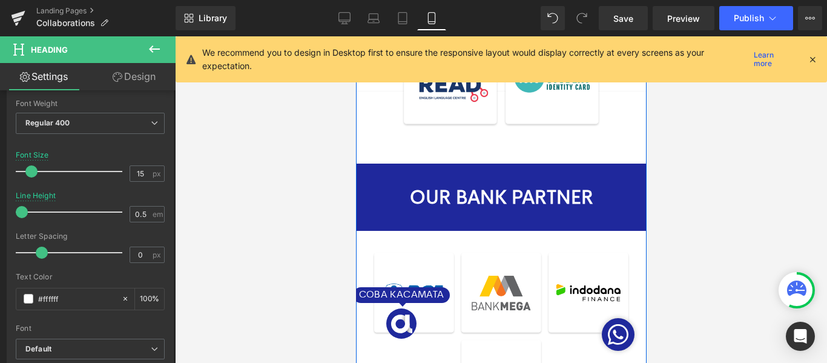
click at [518, 197] on div "OUR BANK PARTNER Heading" at bounding box center [501, 197] width 291 height 67
click at [518, 197] on h1 "OUR BANK PARTNER" at bounding box center [501, 197] width 291 height 31
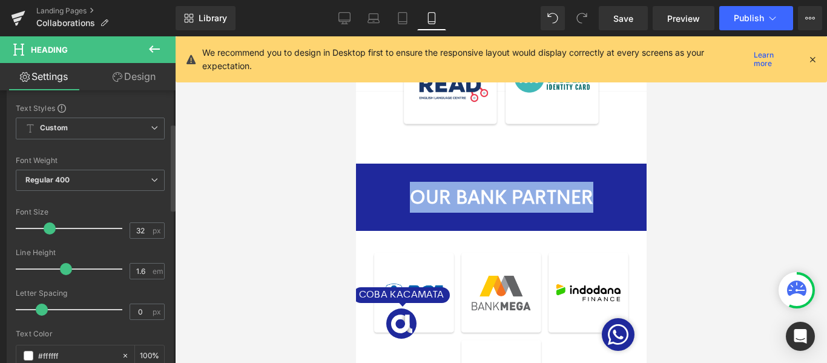
scroll to position [102, 0]
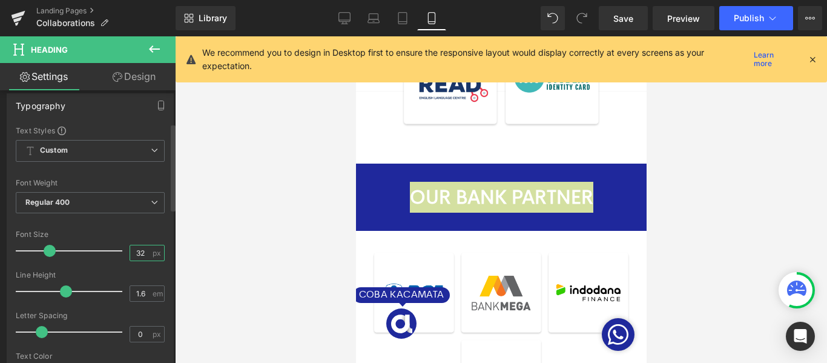
click at [141, 251] on input "32" at bounding box center [140, 252] width 21 height 15
type input "3"
type input "15"
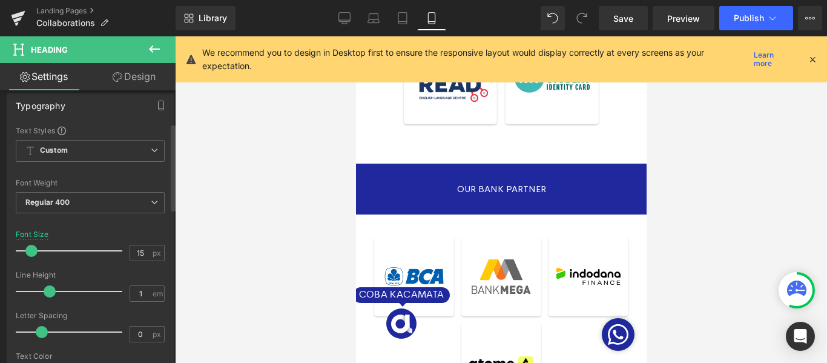
type input "0.5"
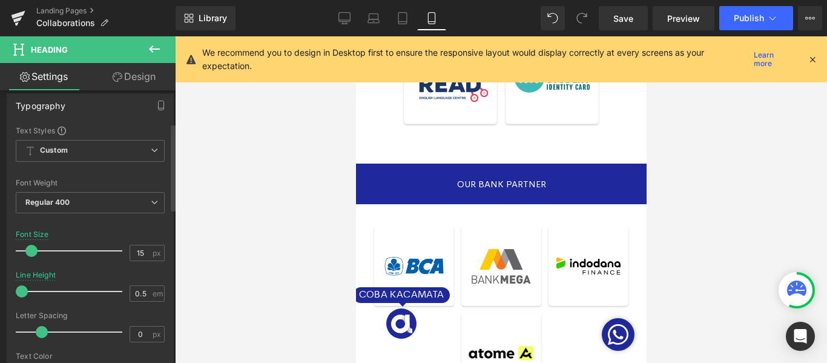
drag, startPoint x: 67, startPoint y: 289, endPoint x: 0, endPoint y: 288, distance: 66.6
click at [0, 288] on div "Typography Text Styles Custom Custom Setup Global Style Custom Setup Global Sty…" at bounding box center [90, 292] width 181 height 416
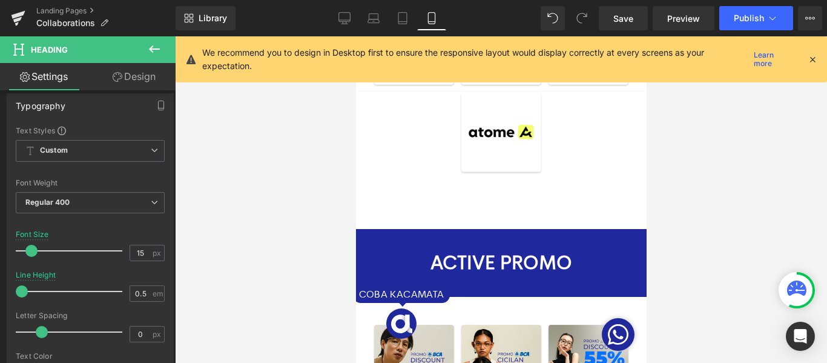
scroll to position [1393, 0]
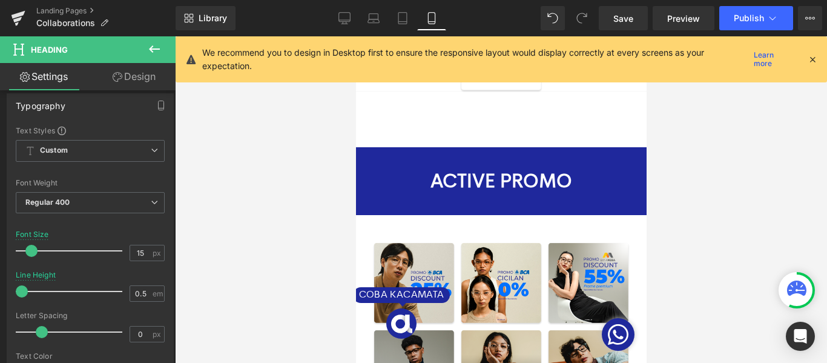
click at [495, 185] on div "ACTIVE PROMO Heading" at bounding box center [501, 180] width 291 height 67
click at [495, 185] on h1 "ACTIVE PROMO" at bounding box center [501, 180] width 291 height 31
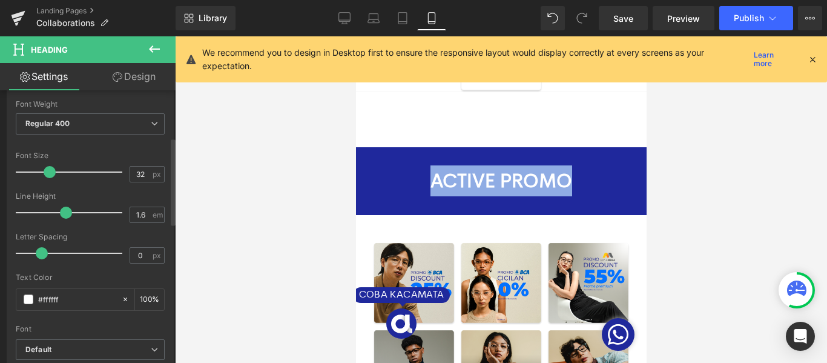
scroll to position [182, 0]
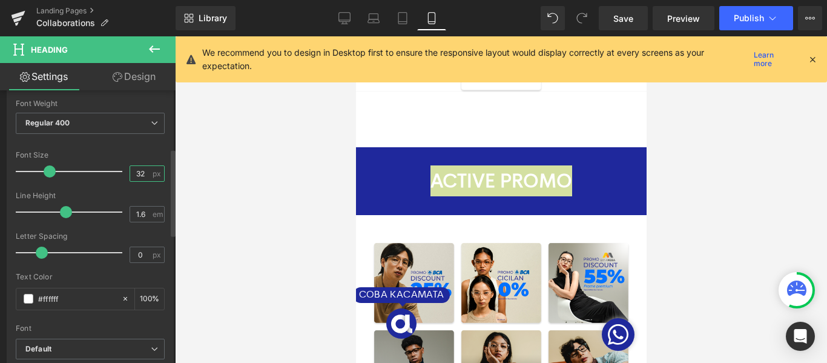
click at [134, 171] on input "32" at bounding box center [140, 173] width 21 height 15
type input "15"
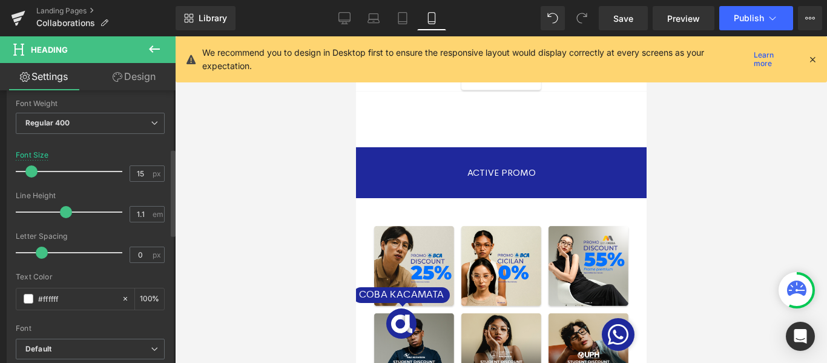
type input "0.5"
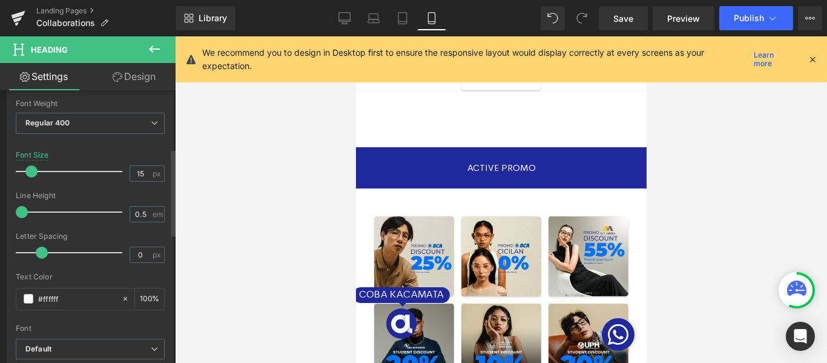
drag, startPoint x: 68, startPoint y: 212, endPoint x: 0, endPoint y: 212, distance: 67.8
click at [0, 212] on div "Typography Text Styles Custom Custom Setup Global Style Custom Setup Global Sty…" at bounding box center [90, 213] width 181 height 416
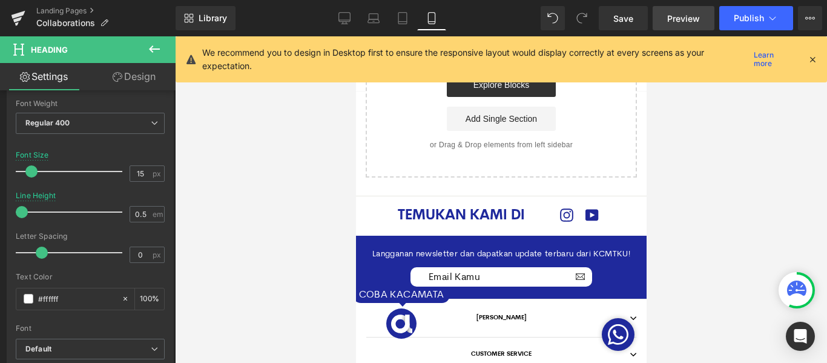
scroll to position [1713, 0]
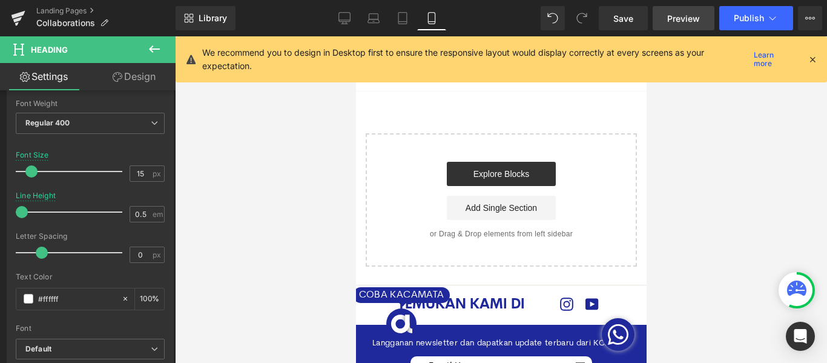
click at [691, 19] on span "Preview" at bounding box center [683, 18] width 33 height 13
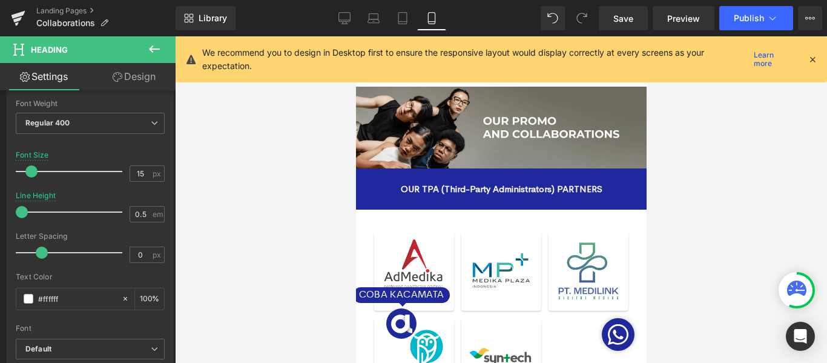
scroll to position [18, 0]
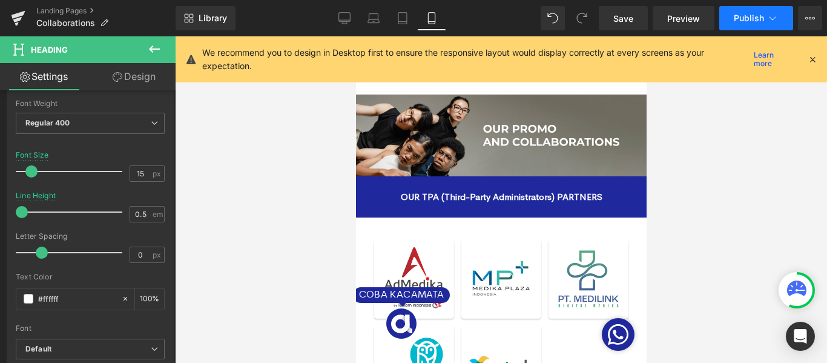
click at [753, 16] on span "Publish" at bounding box center [749, 18] width 30 height 10
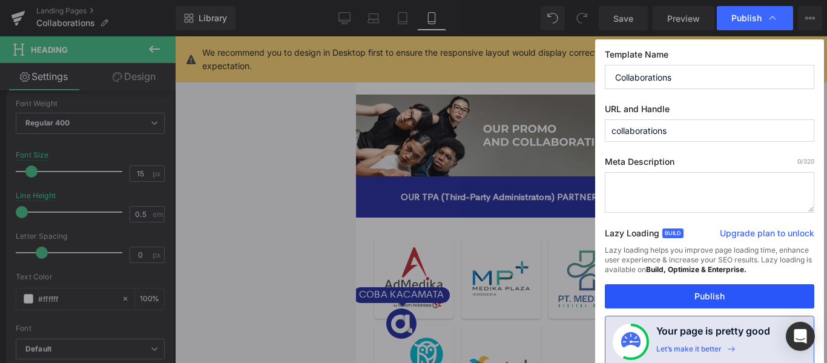
click at [727, 302] on button "Publish" at bounding box center [710, 296] width 210 height 24
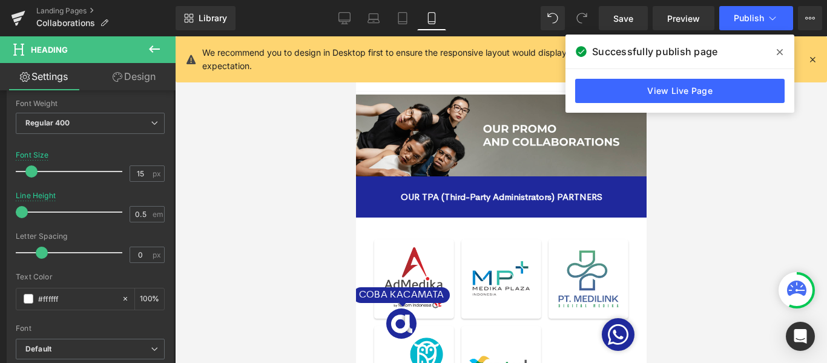
click at [779, 56] on icon at bounding box center [780, 52] width 6 height 10
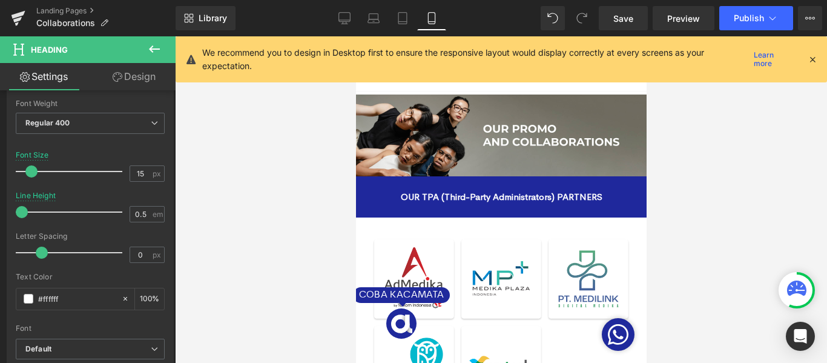
click at [752, 239] on div at bounding box center [501, 199] width 652 height 326
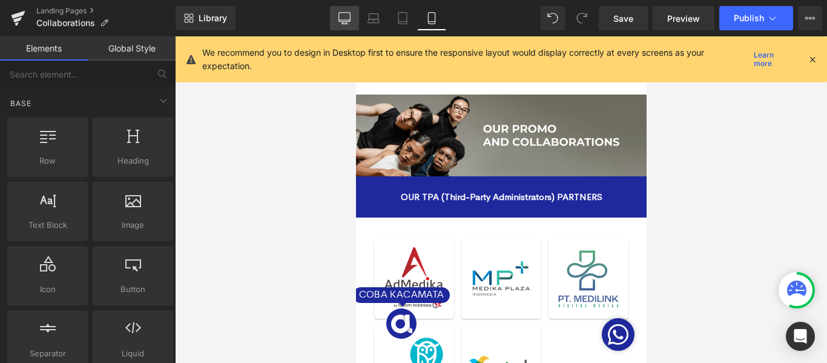
click at [342, 18] on icon at bounding box center [345, 18] width 12 height 12
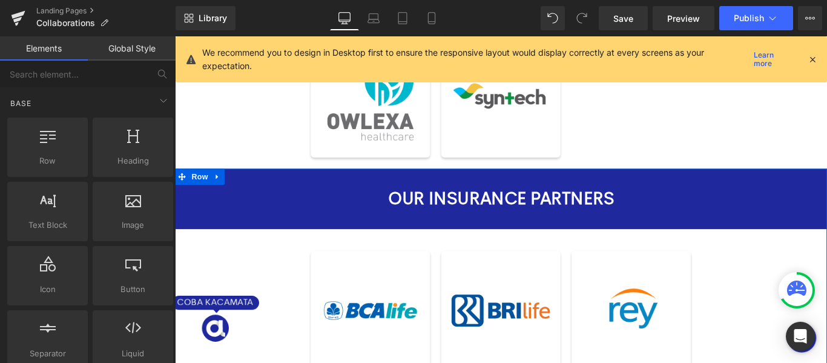
scroll to position [509, 0]
